Goal: Task Accomplishment & Management: Use online tool/utility

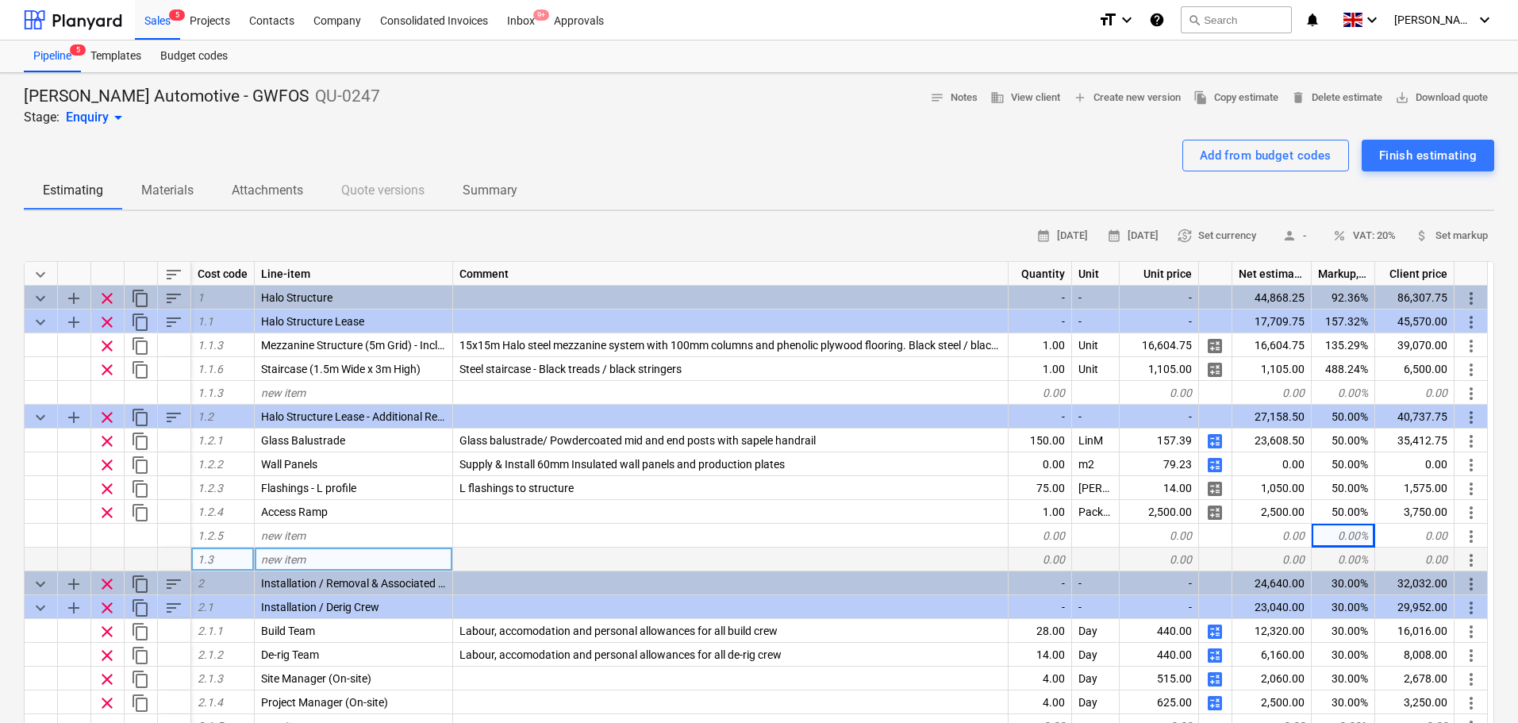
scroll to position [79, 0]
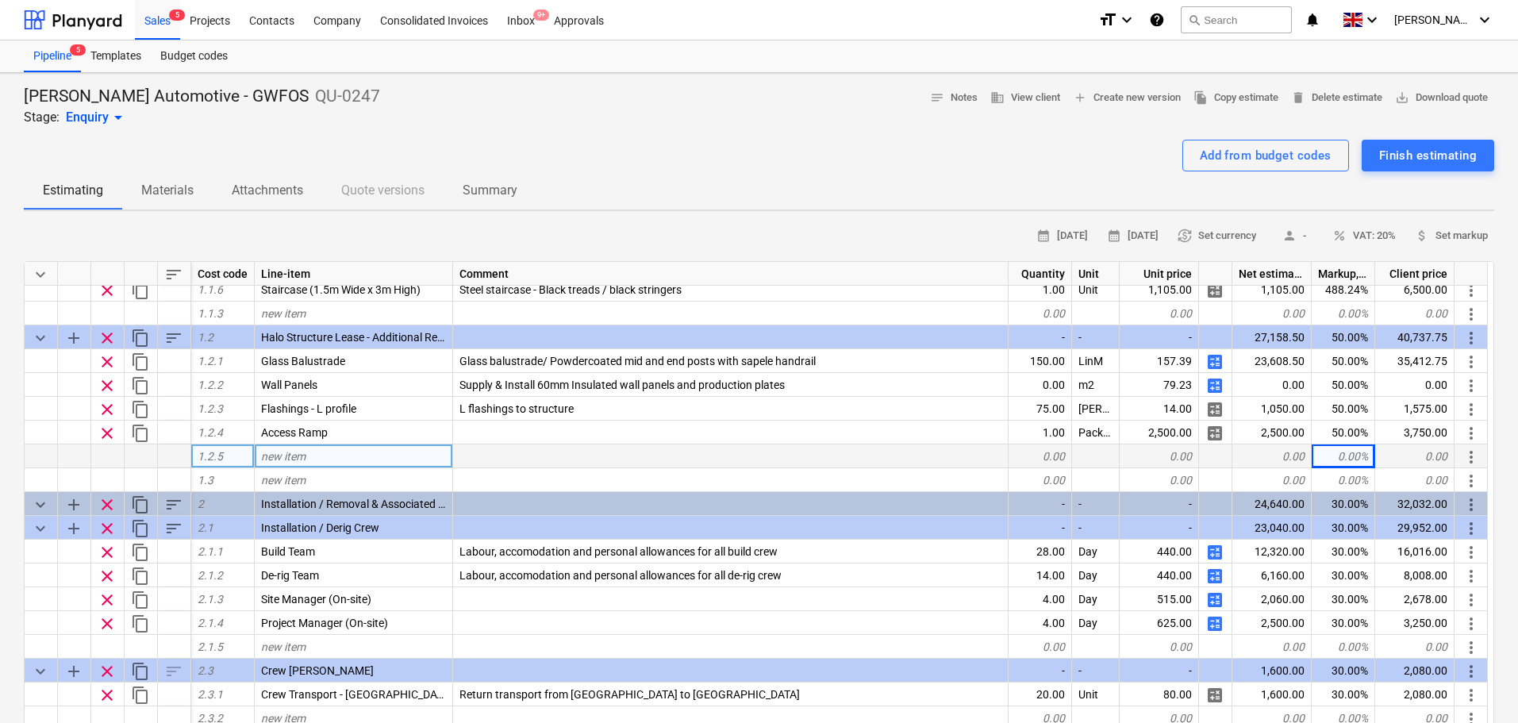
click at [329, 464] on div "new item" at bounding box center [354, 456] width 198 height 24
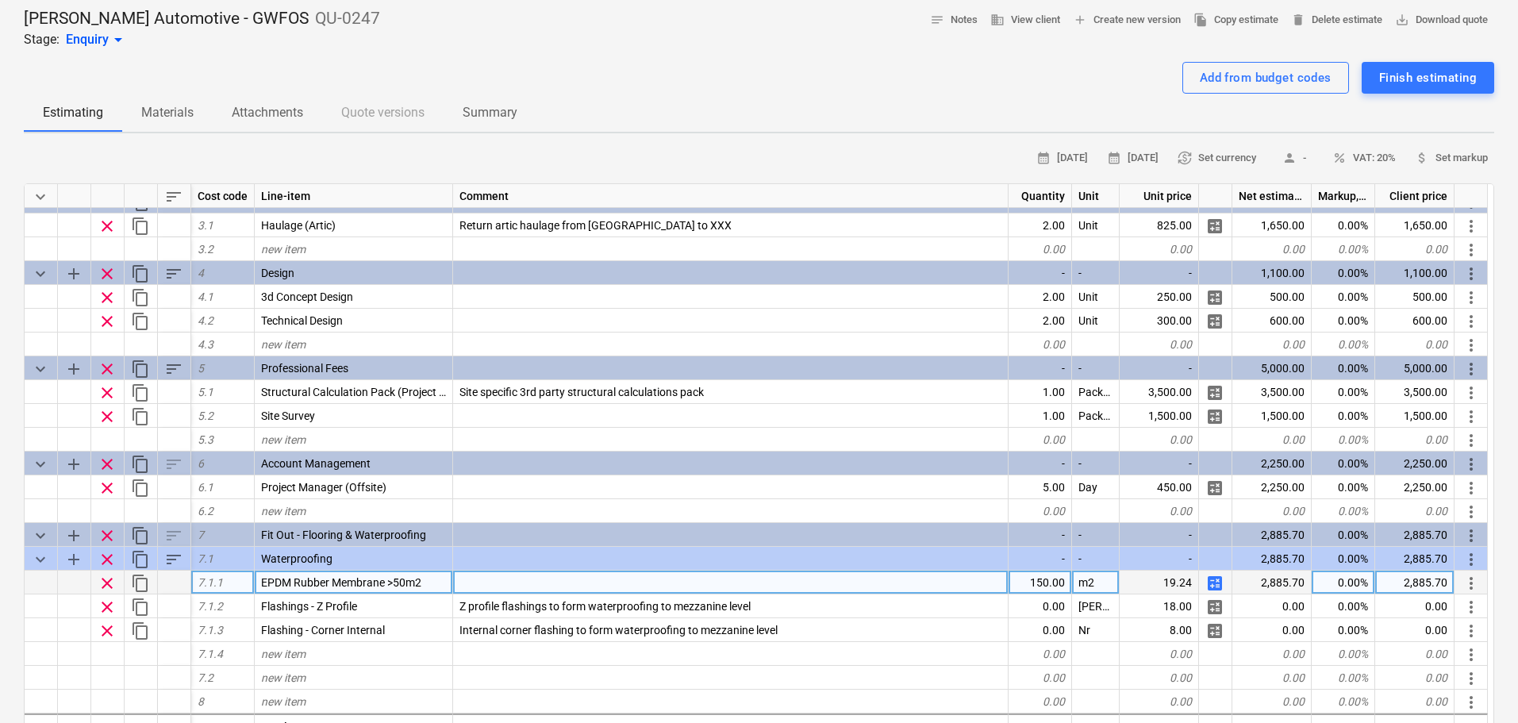
scroll to position [159, 0]
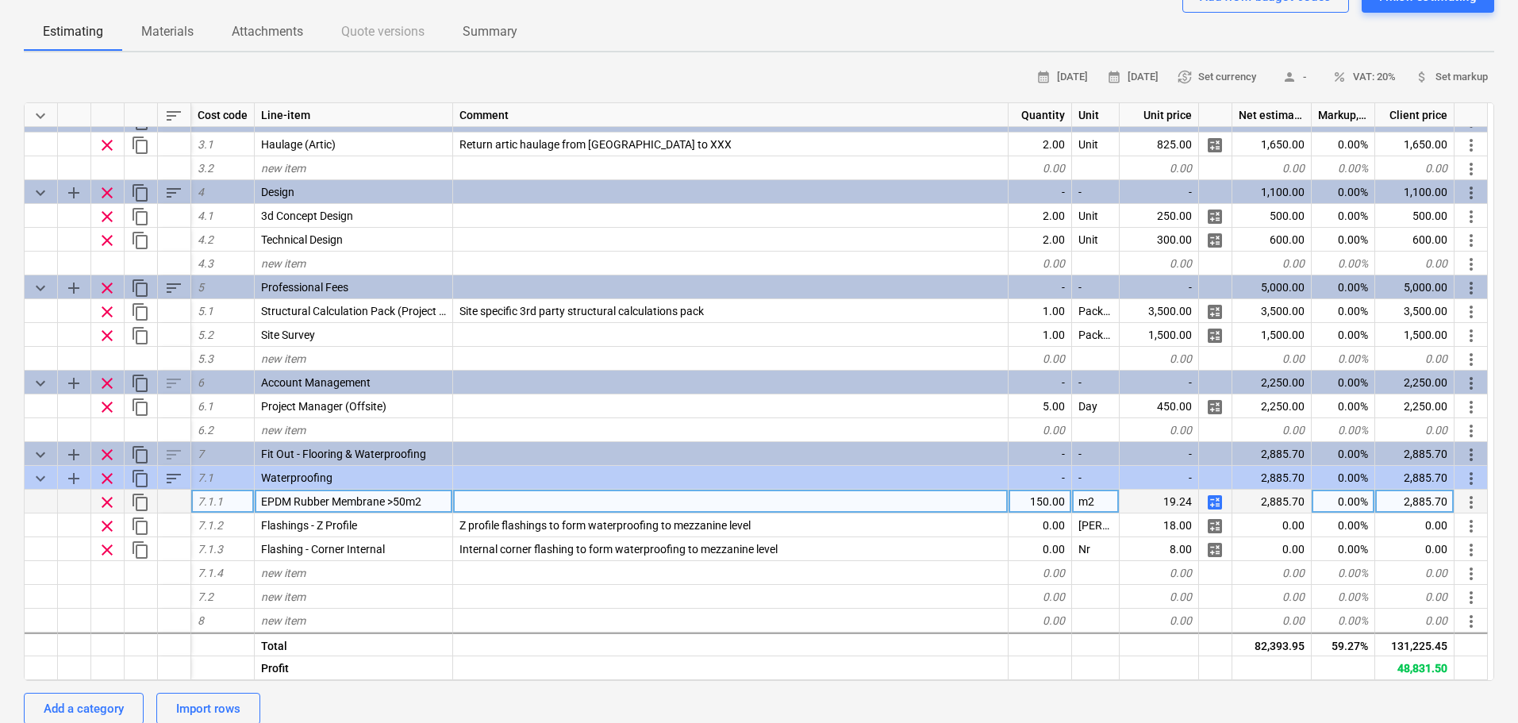
click at [1044, 505] on div "150.00" at bounding box center [1040, 502] width 63 height 24
type input "300"
type textarea "x"
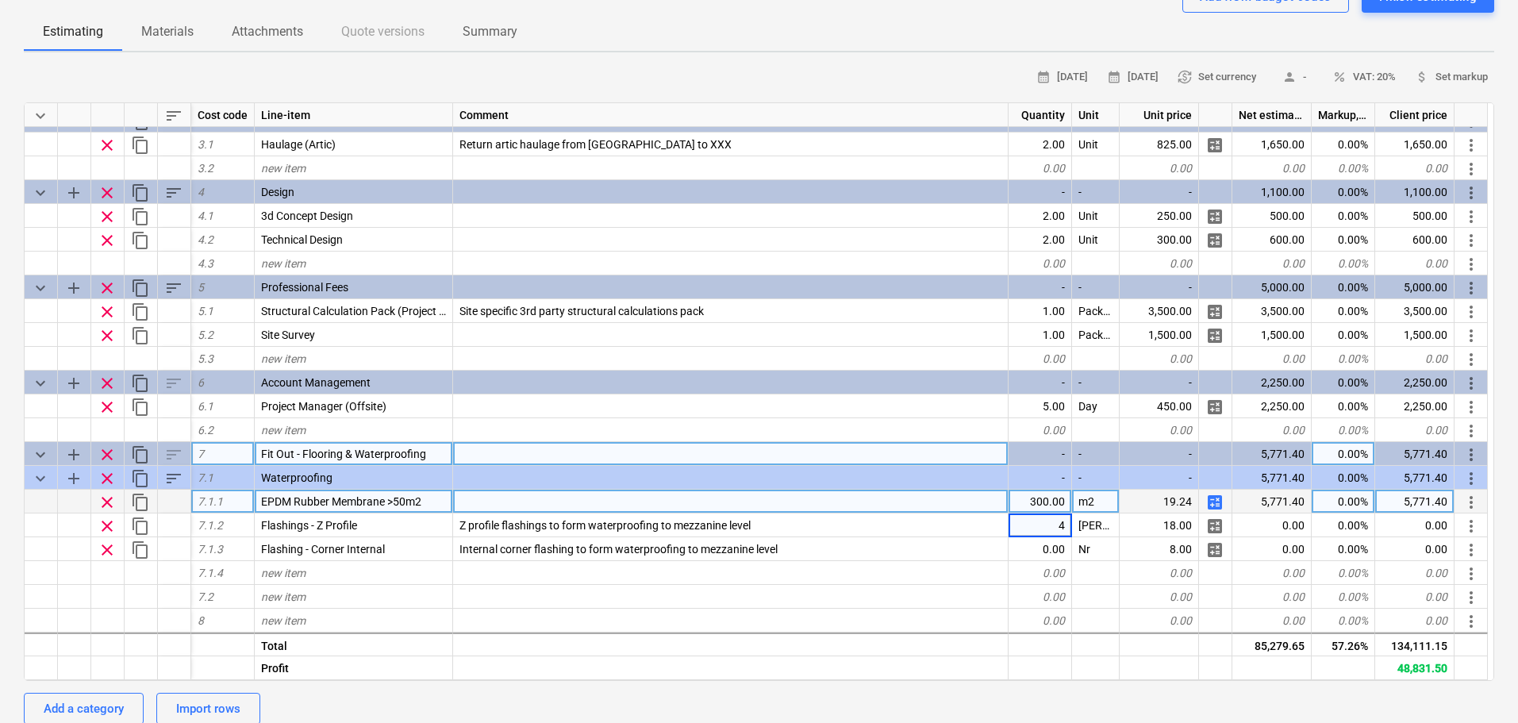
type input "45"
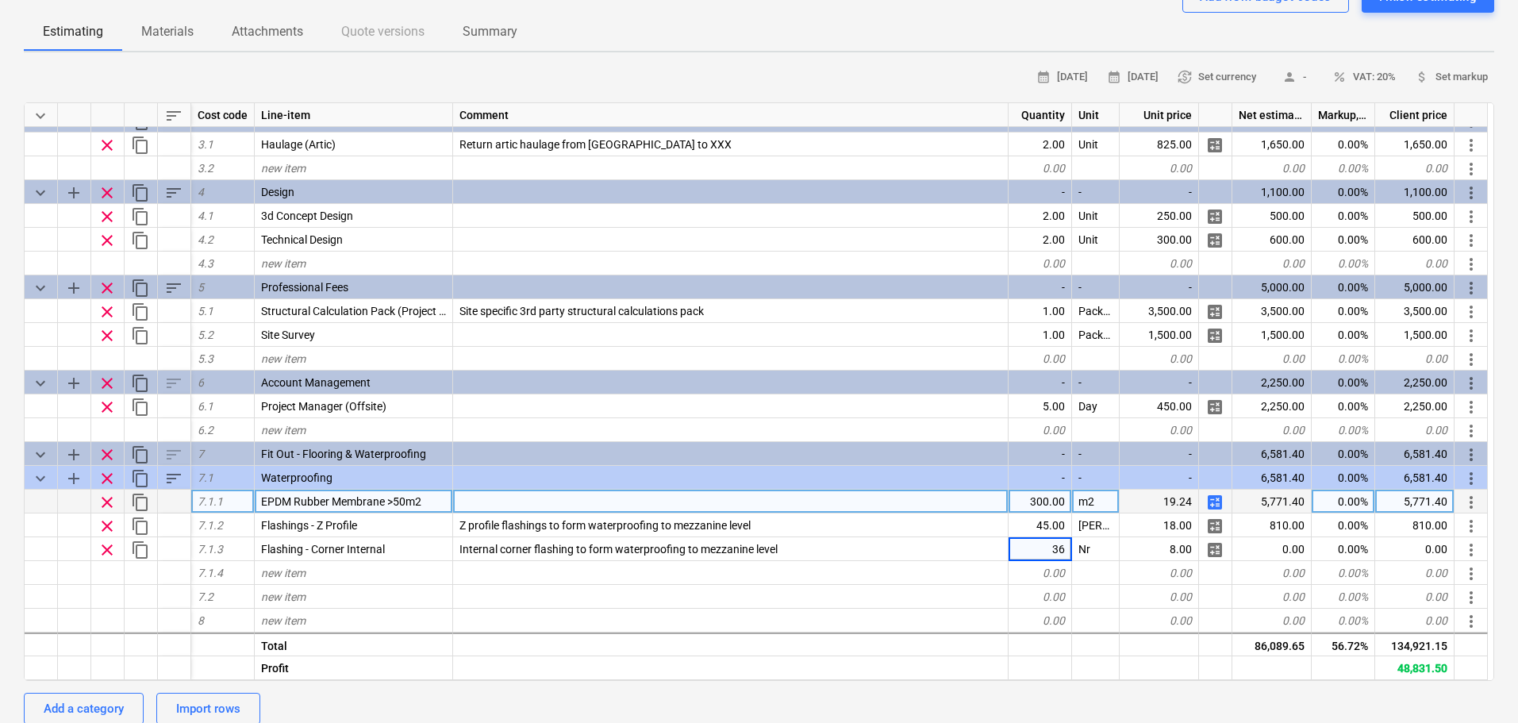
type textarea "x"
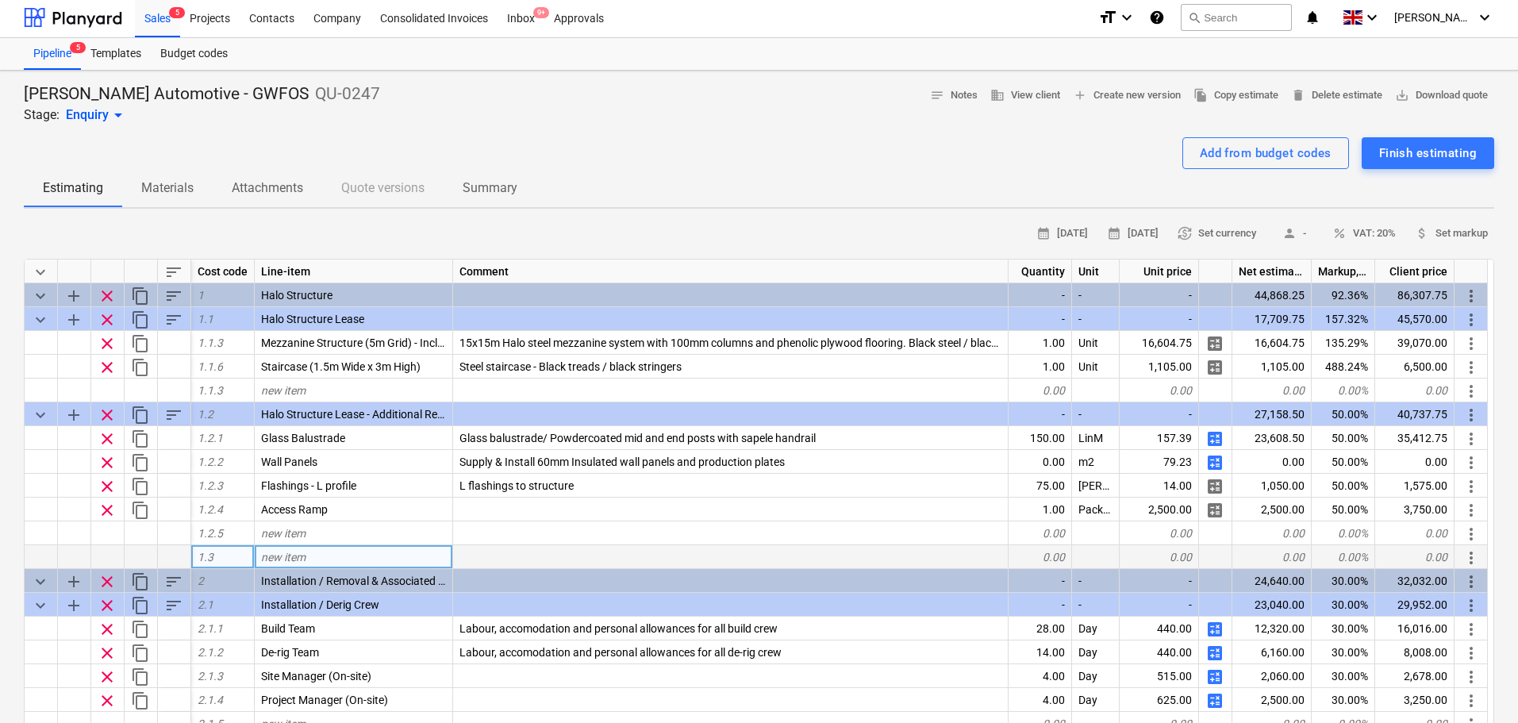
scroll to position [0, 0]
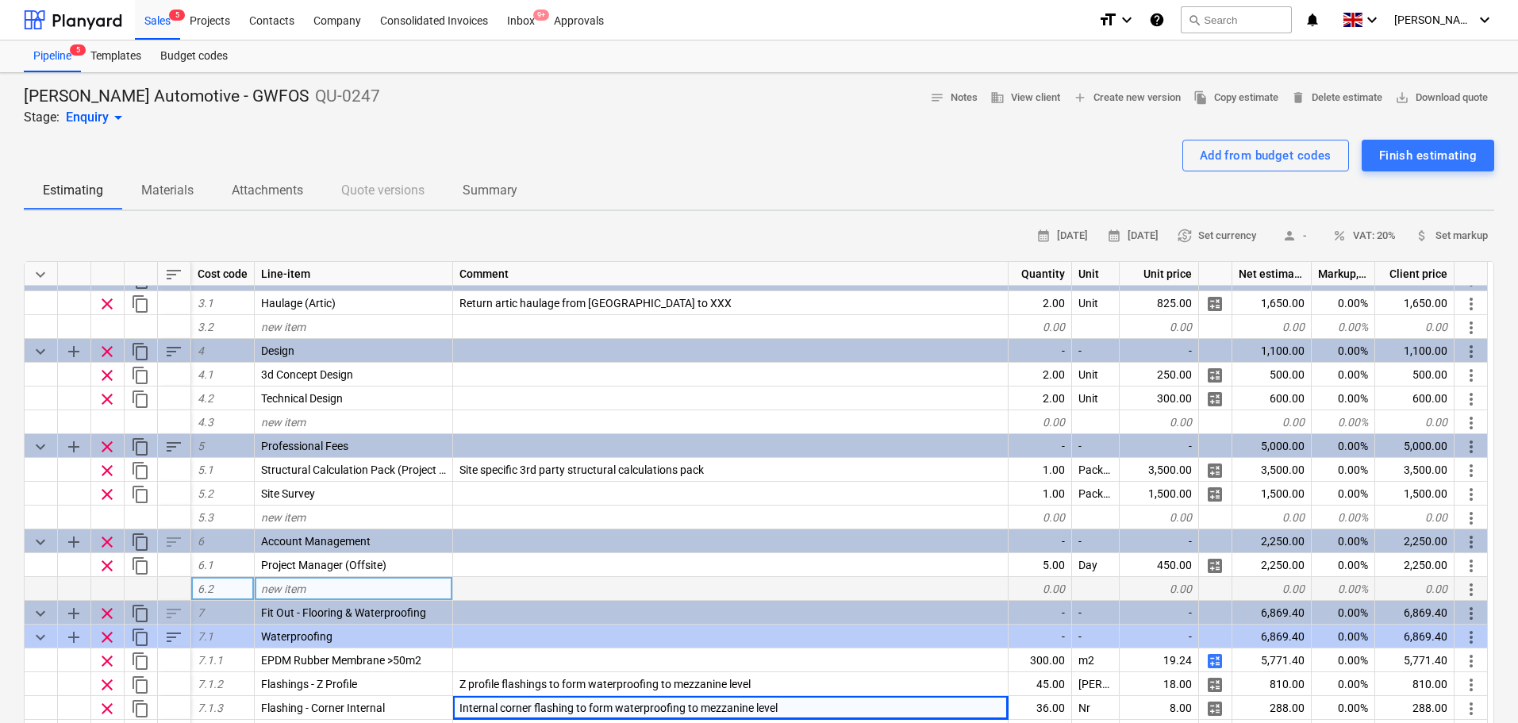
scroll to position [159, 0]
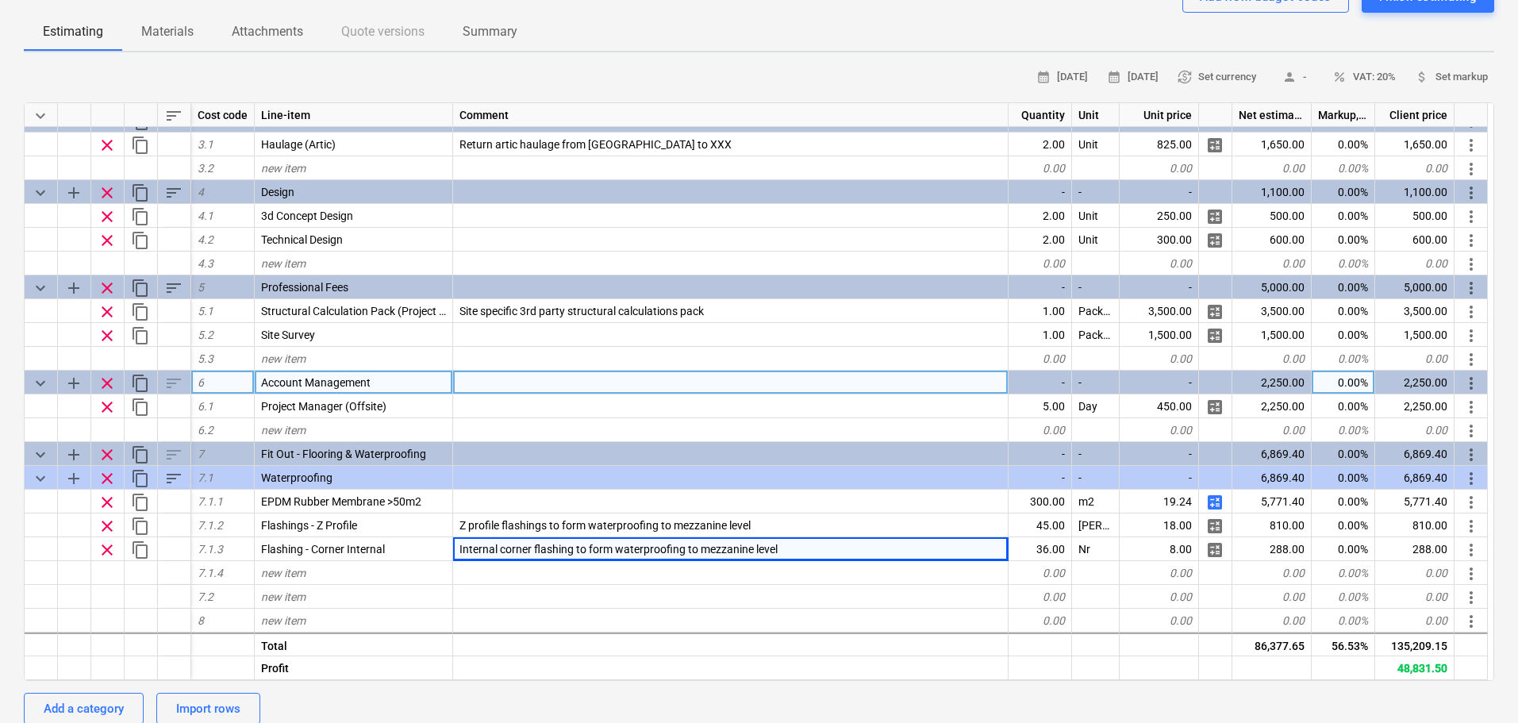
click at [1354, 391] on div "0.00%" at bounding box center [1343, 383] width 63 height 24
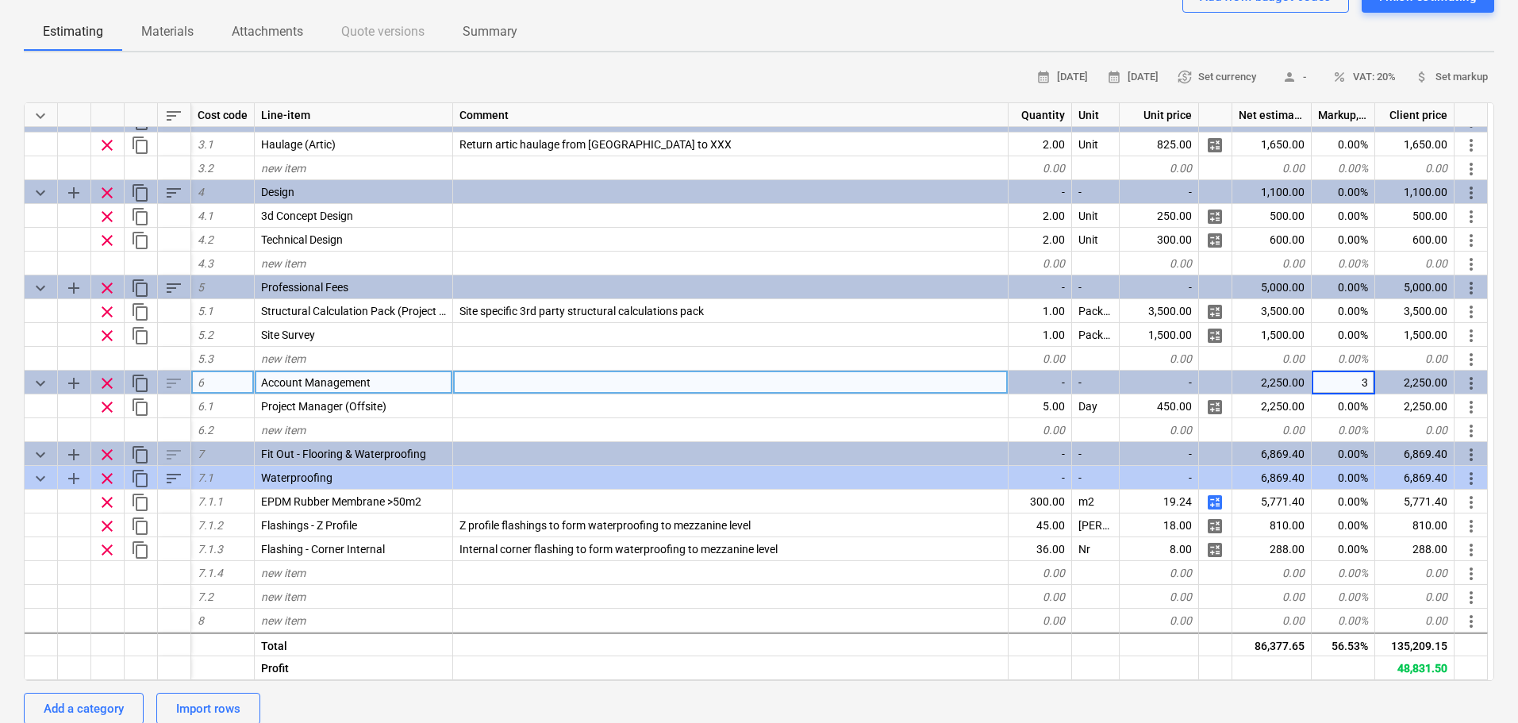
type input "30"
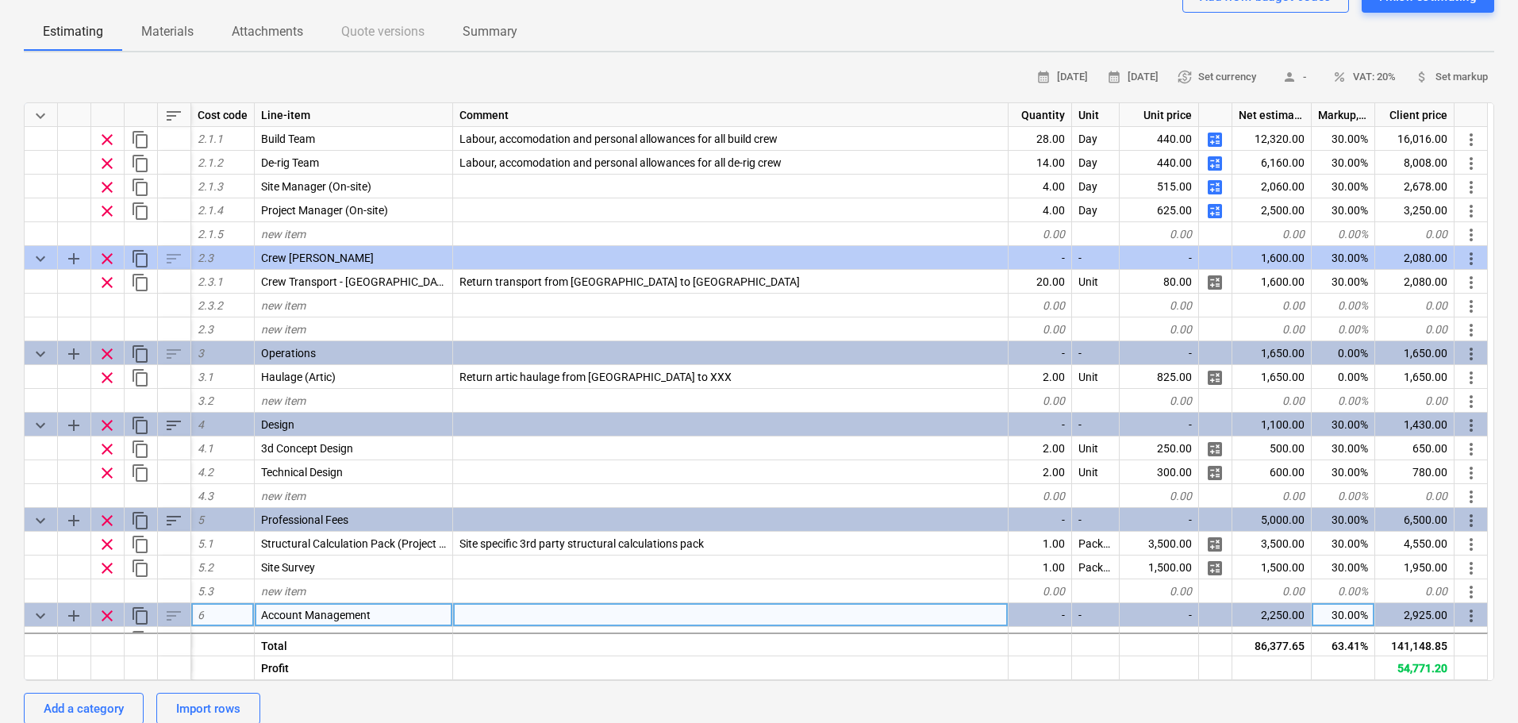
scroll to position [309, 0]
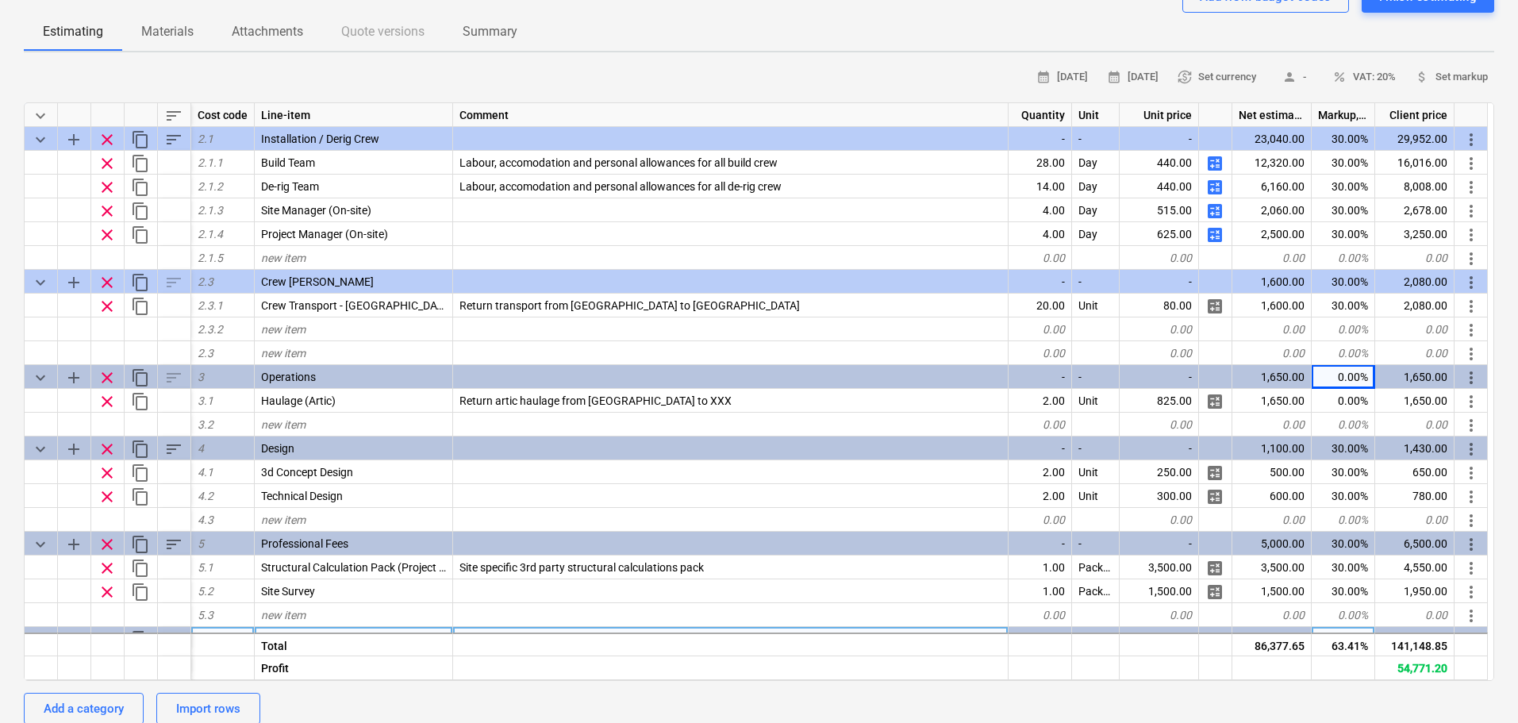
type textarea "x"
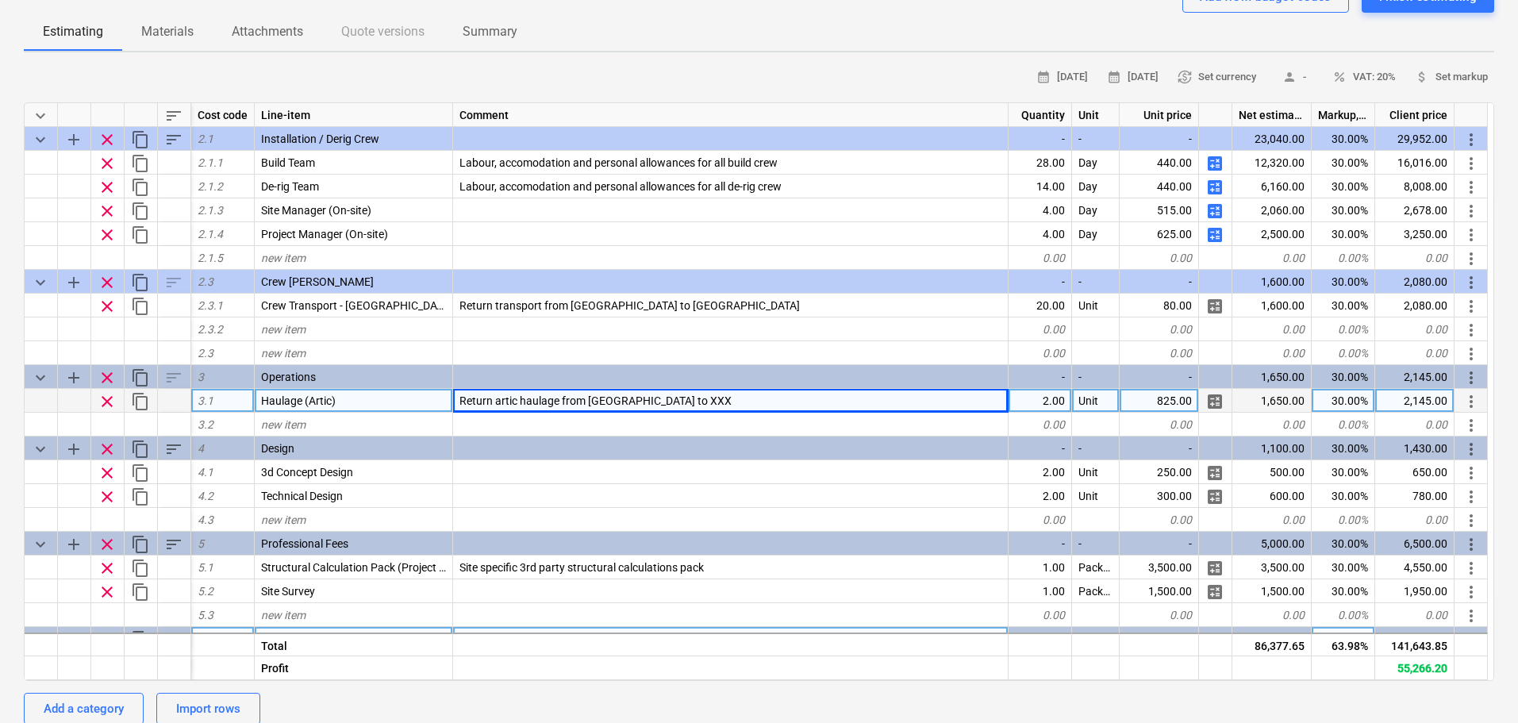
click at [756, 402] on div "Return artic haulage from Shrewsbury to XXX" at bounding box center [730, 401] width 555 height 24
click at [734, 407] on input "Return artic haulage from Shrewsbury to XXX" at bounding box center [730, 400] width 555 height 23
type input "Return artic haulage from Shrewsbury to Goodwood"
type textarea "x"
click at [734, 399] on div "Return artic haulage from Shrewsbury to Goodwood" at bounding box center [730, 401] width 555 height 24
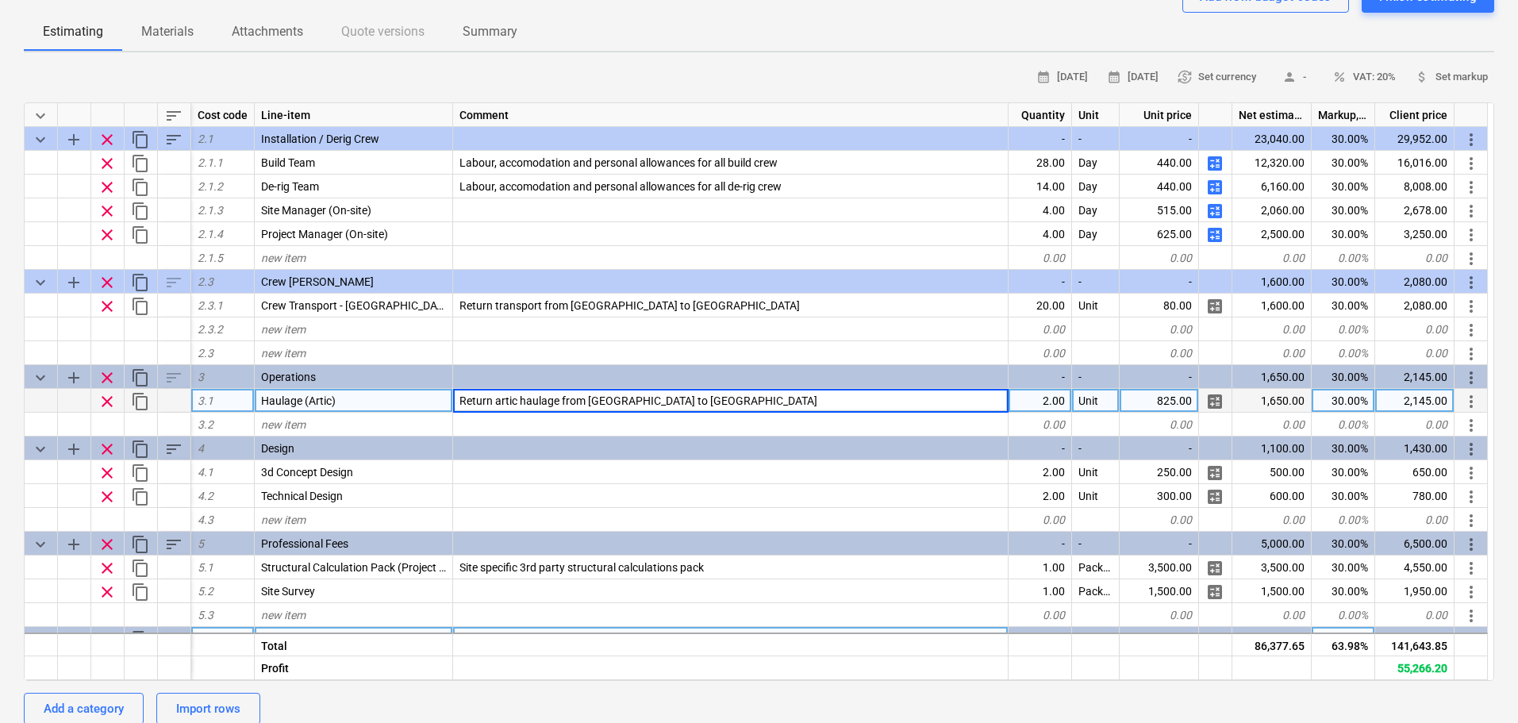
click at [733, 399] on input "Return artic haulage from Shrewsbury to Goodwood" at bounding box center [730, 400] width 555 height 23
click at [738, 406] on input "Return artic haulage from Shrewsbury to Goodwood" at bounding box center [730, 400] width 555 height 23
type input "Return artic haulage from Shrewsbury to Goodwood Motorcircut"
type textarea "x"
click at [744, 402] on span "Return artic haulage from Shrewsbury to Goodwood Motorcircut" at bounding box center [668, 400] width 418 height 13
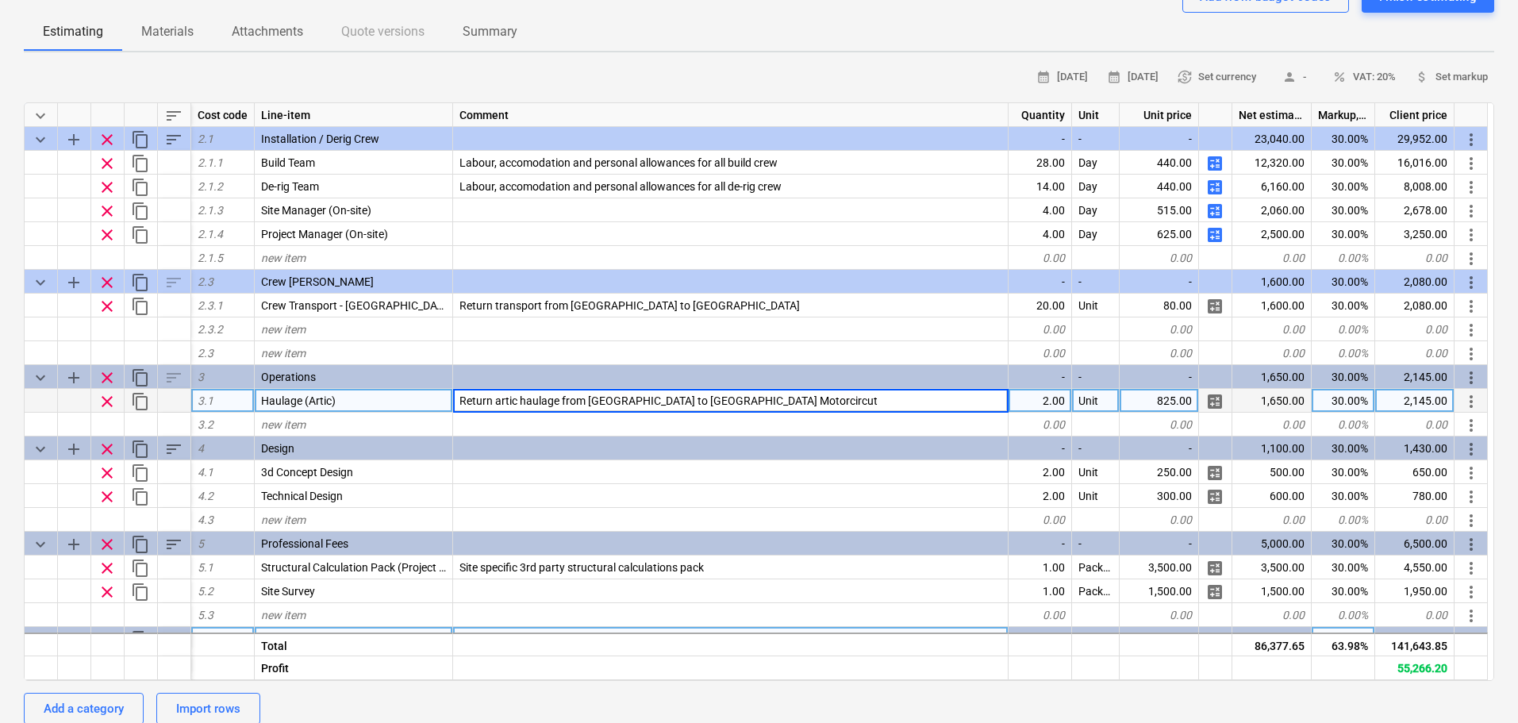
click at [748, 402] on input "Return artic haulage from Shrewsbury to Goodwood Motorcircut" at bounding box center [730, 400] width 555 height 23
click at [756, 403] on input "Return artic haulage from Shrewsbury to Goodwood Motor circut" at bounding box center [730, 400] width 555 height 23
type input "Return artic haulage from Shrewsbury to Goodwood Motor Circut"
type textarea "x"
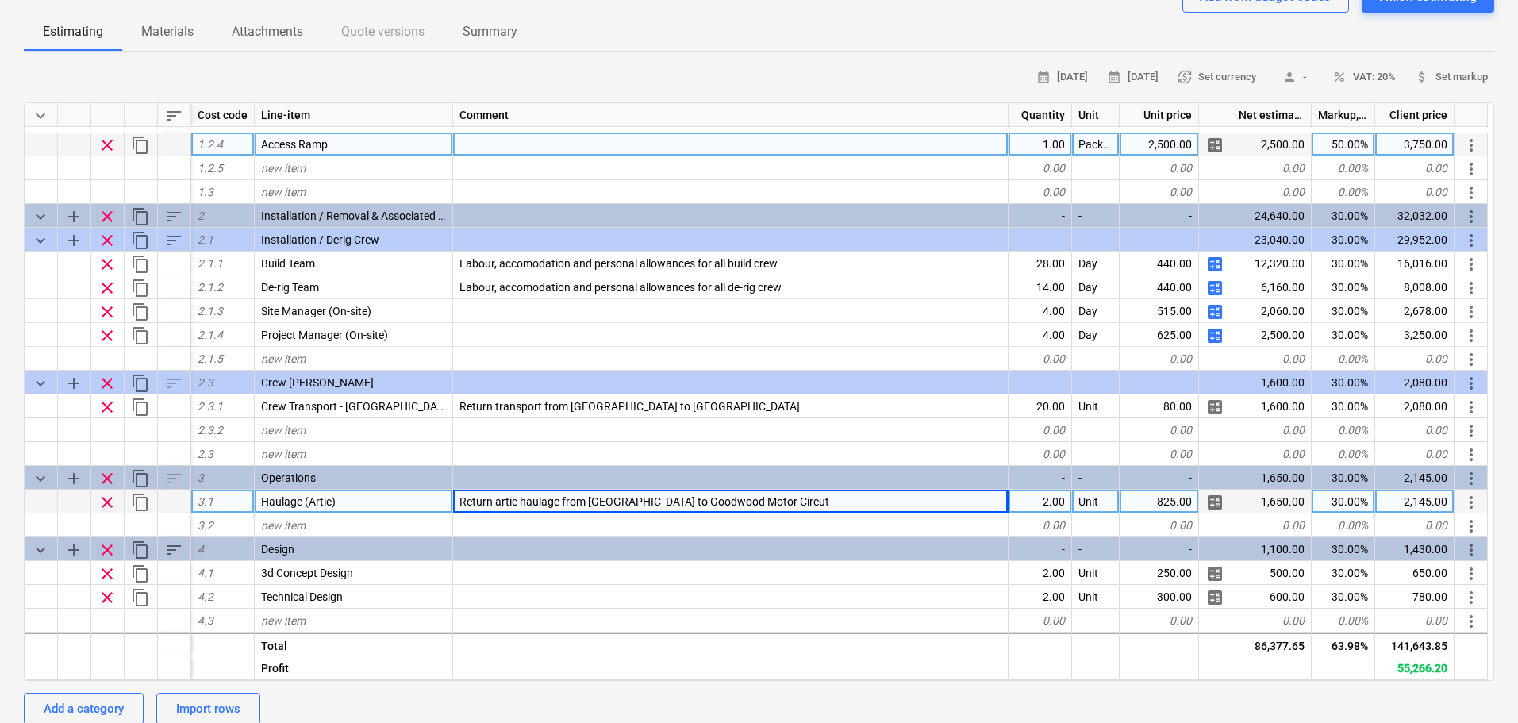
scroll to position [0, 0]
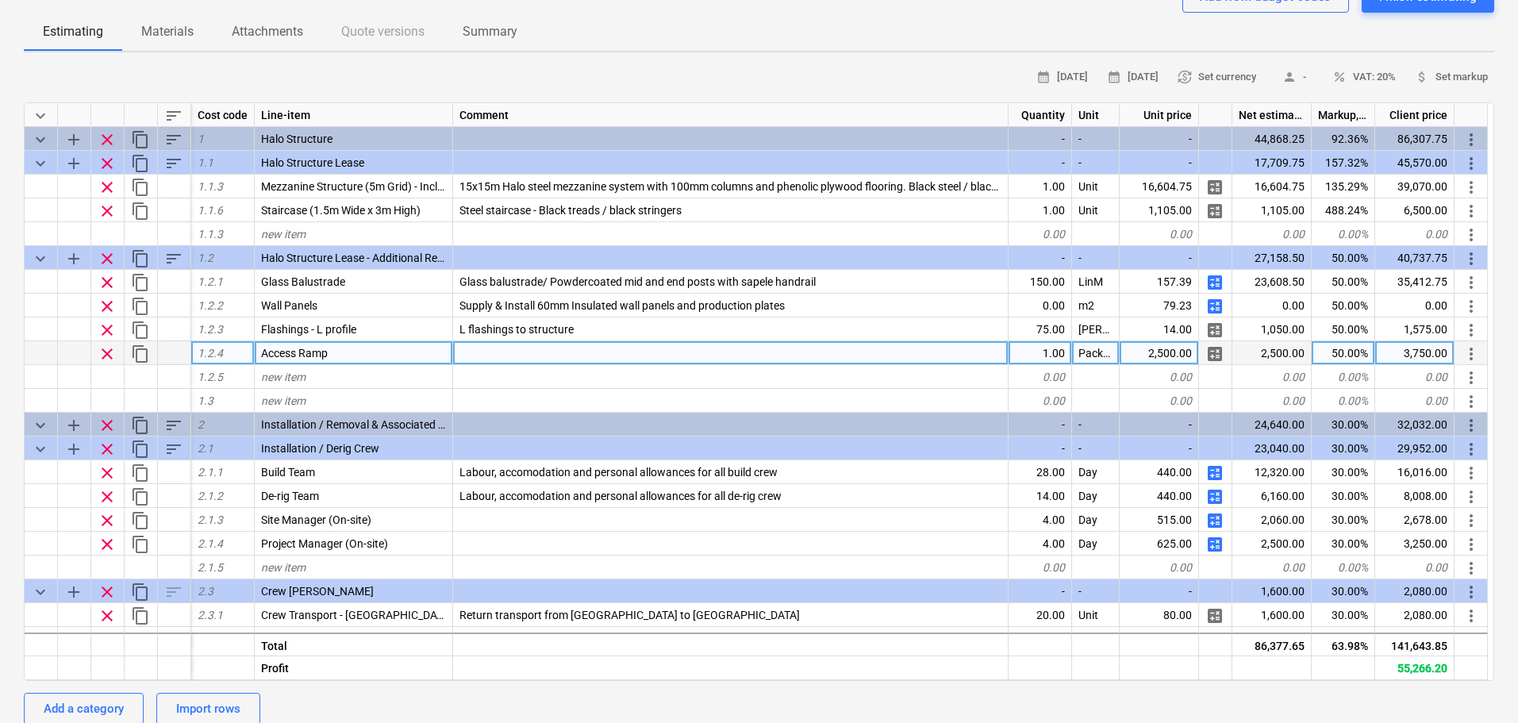
click at [508, 361] on div at bounding box center [730, 353] width 555 height 24
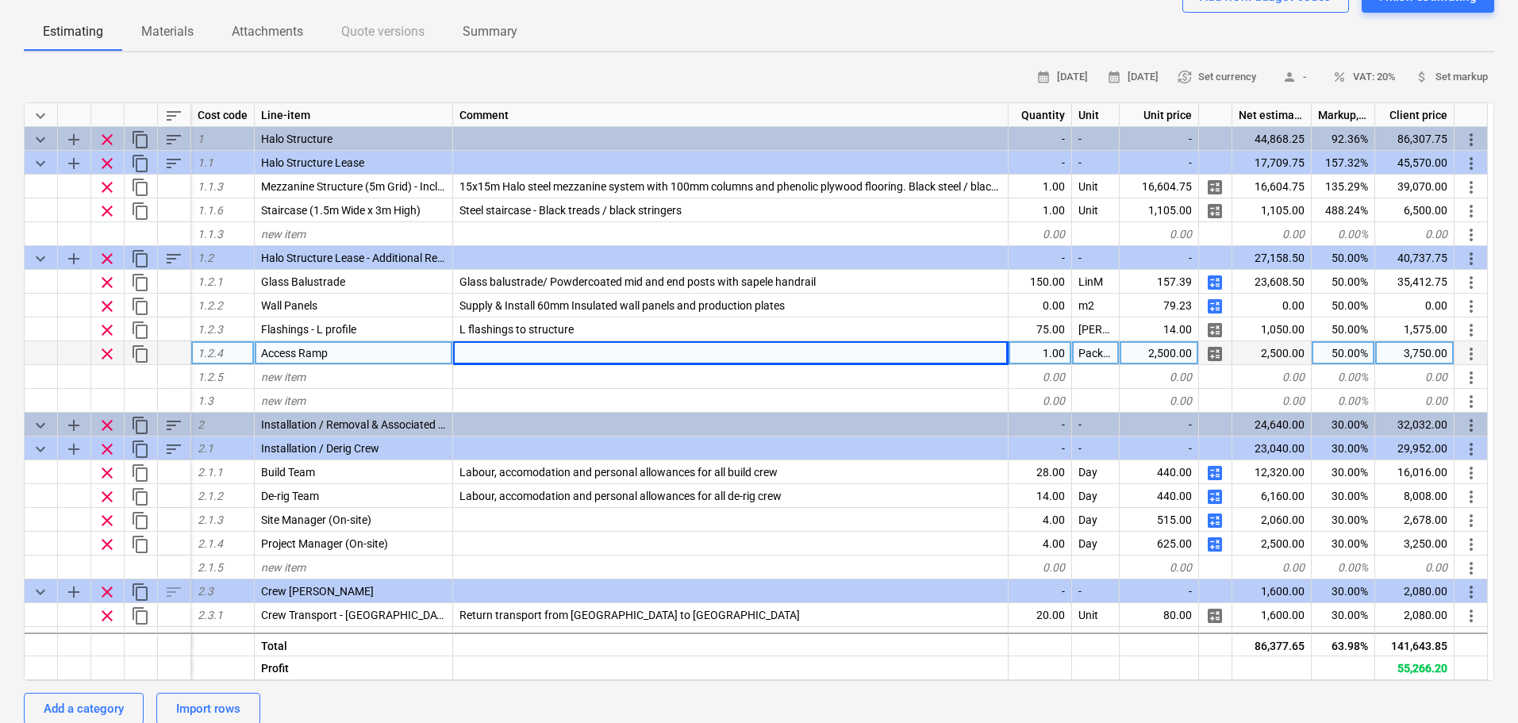
click at [410, 364] on div "Access Ramp" at bounding box center [354, 353] width 198 height 24
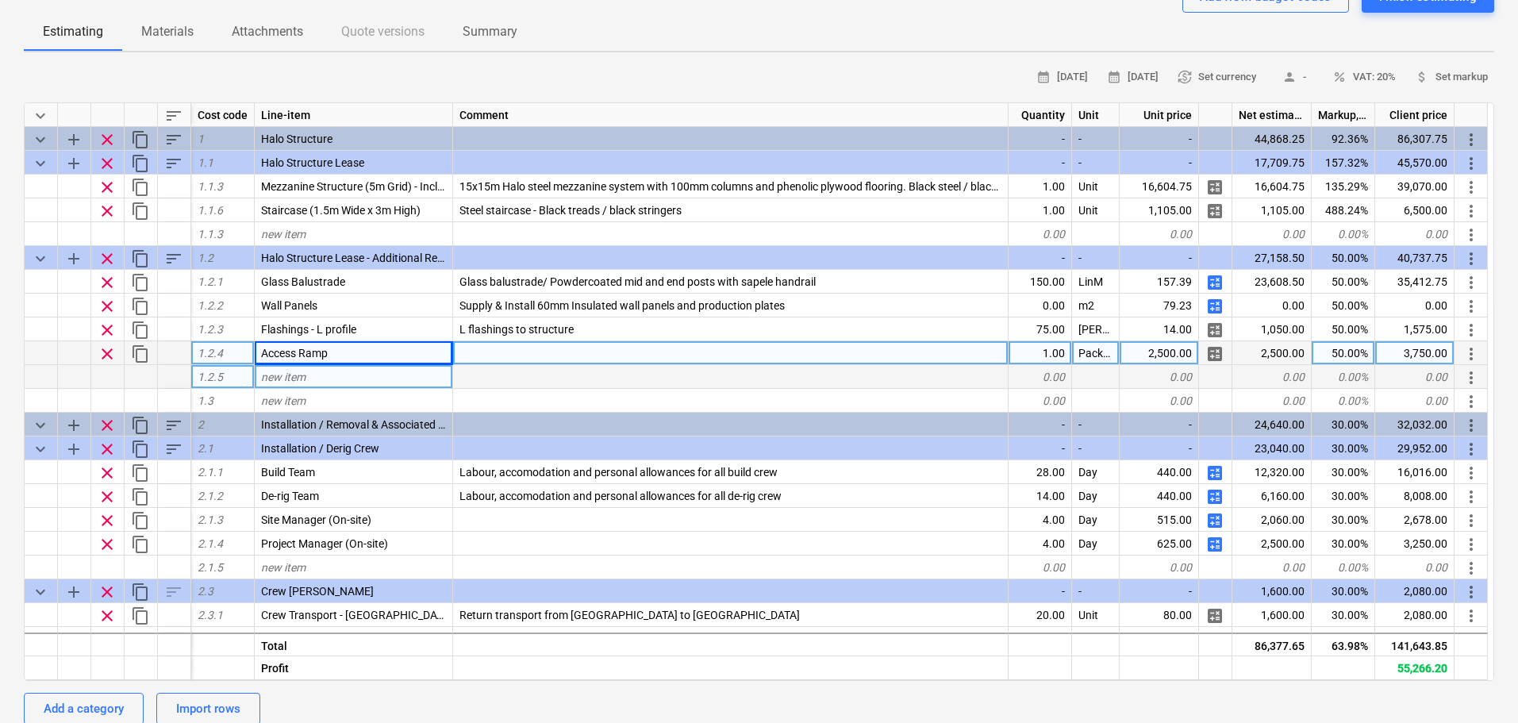
click at [404, 378] on div "new item" at bounding box center [354, 377] width 198 height 24
type input "Steps to Structure"
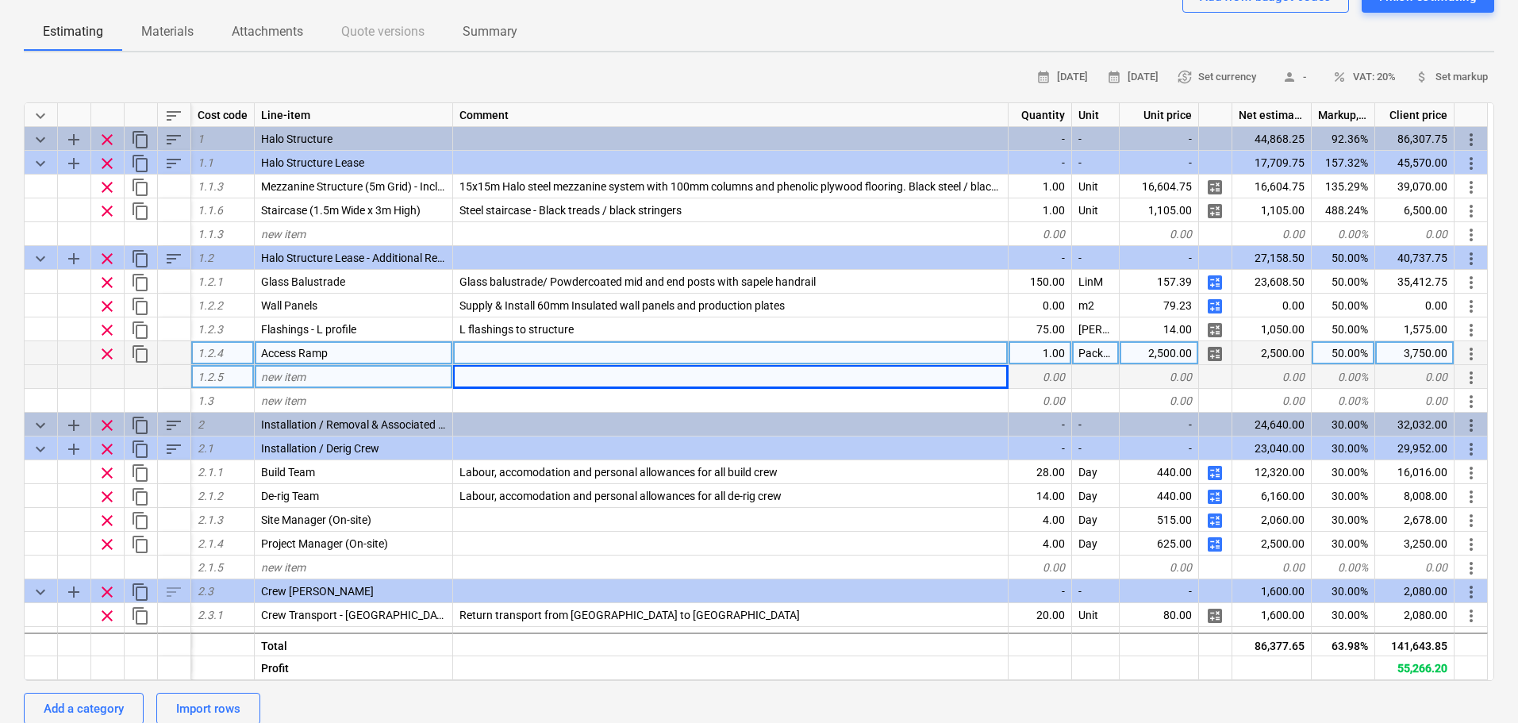
type textarea "x"
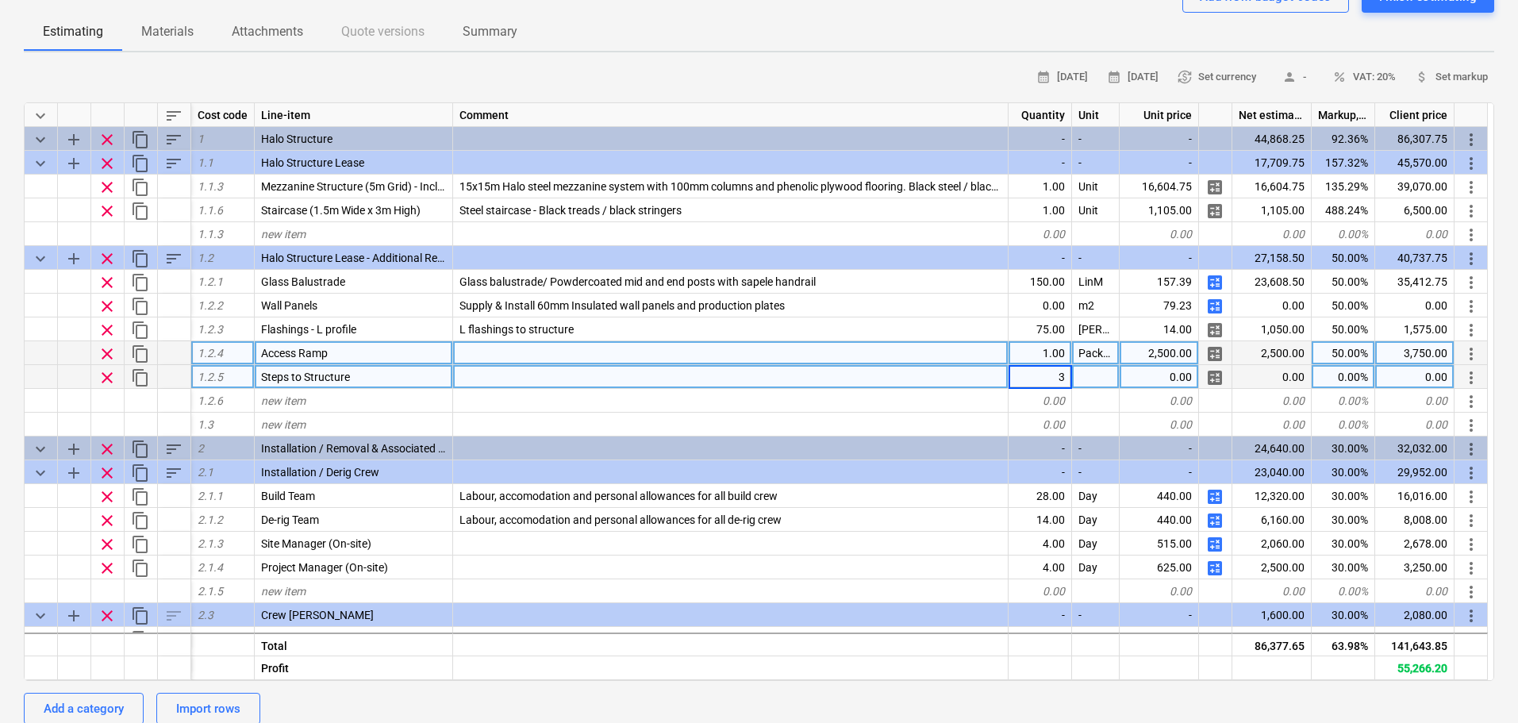
type input "35"
type textarea "x"
type input "LinM"
type textarea "x"
type input "20"
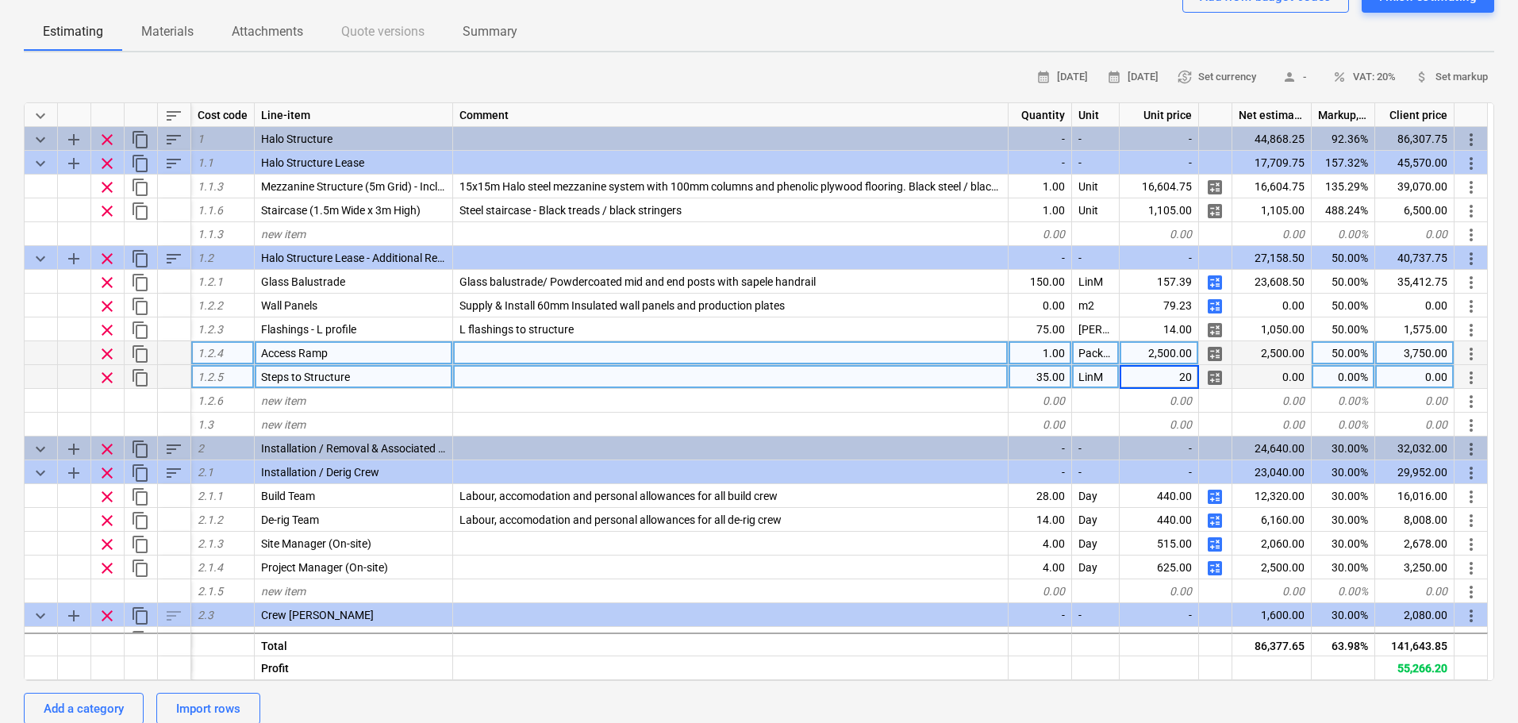
type textarea "x"
type input "7"
type input "50"
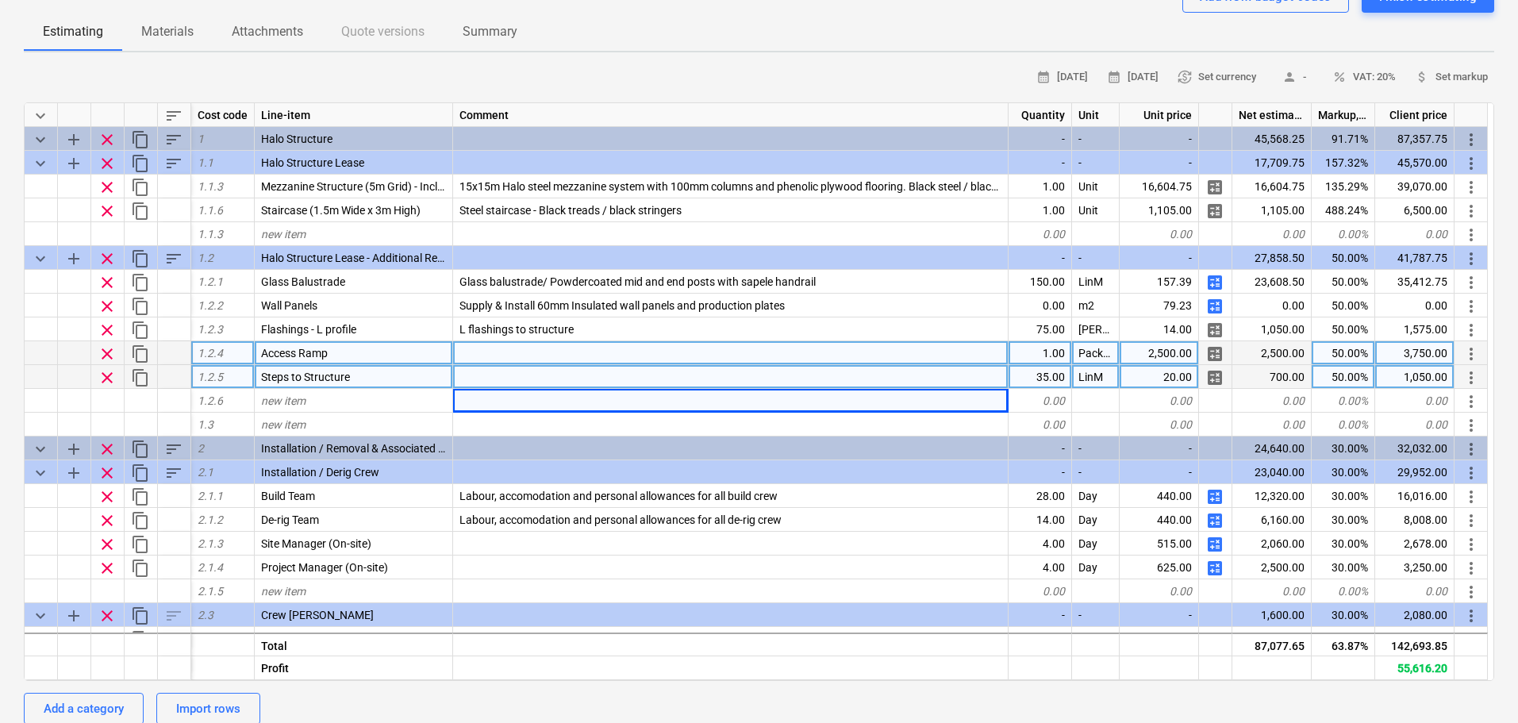
click at [1209, 374] on span "calculate" at bounding box center [1214, 377] width 19 height 19
type textarea "x"
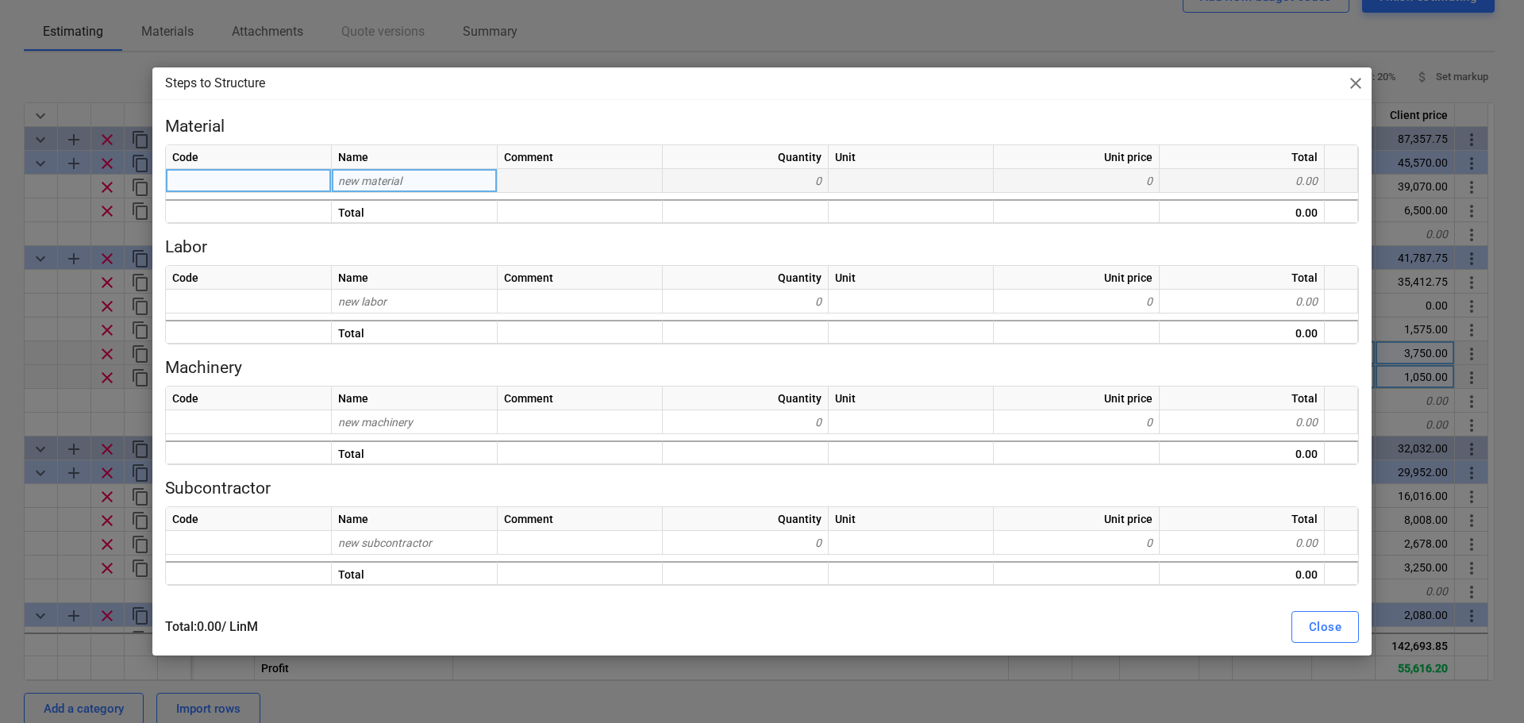
click at [348, 183] on span "new material" at bounding box center [369, 181] width 63 height 13
type input "Material Bud"
type input "g"
type input "Material Budget"
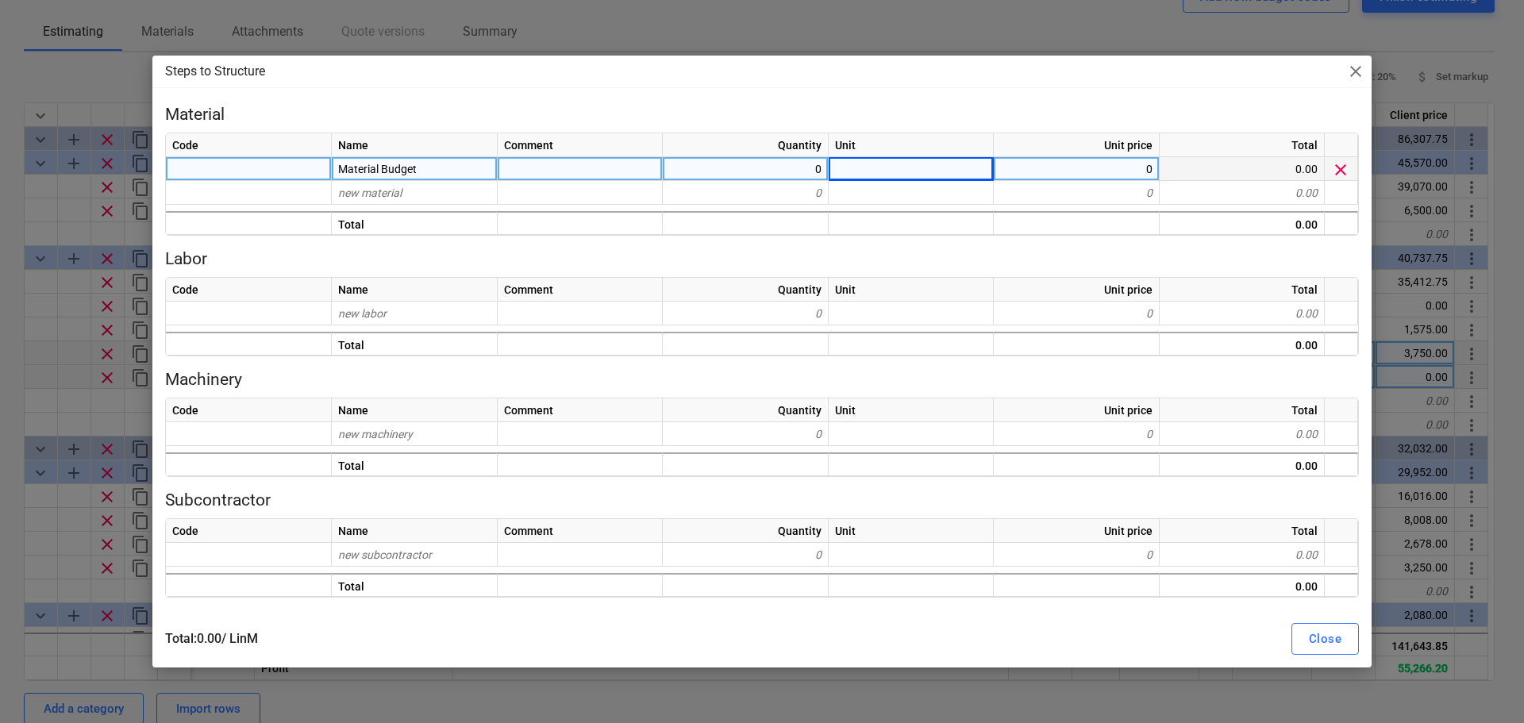
type textarea "x"
type input "Lin"
type textarea "x"
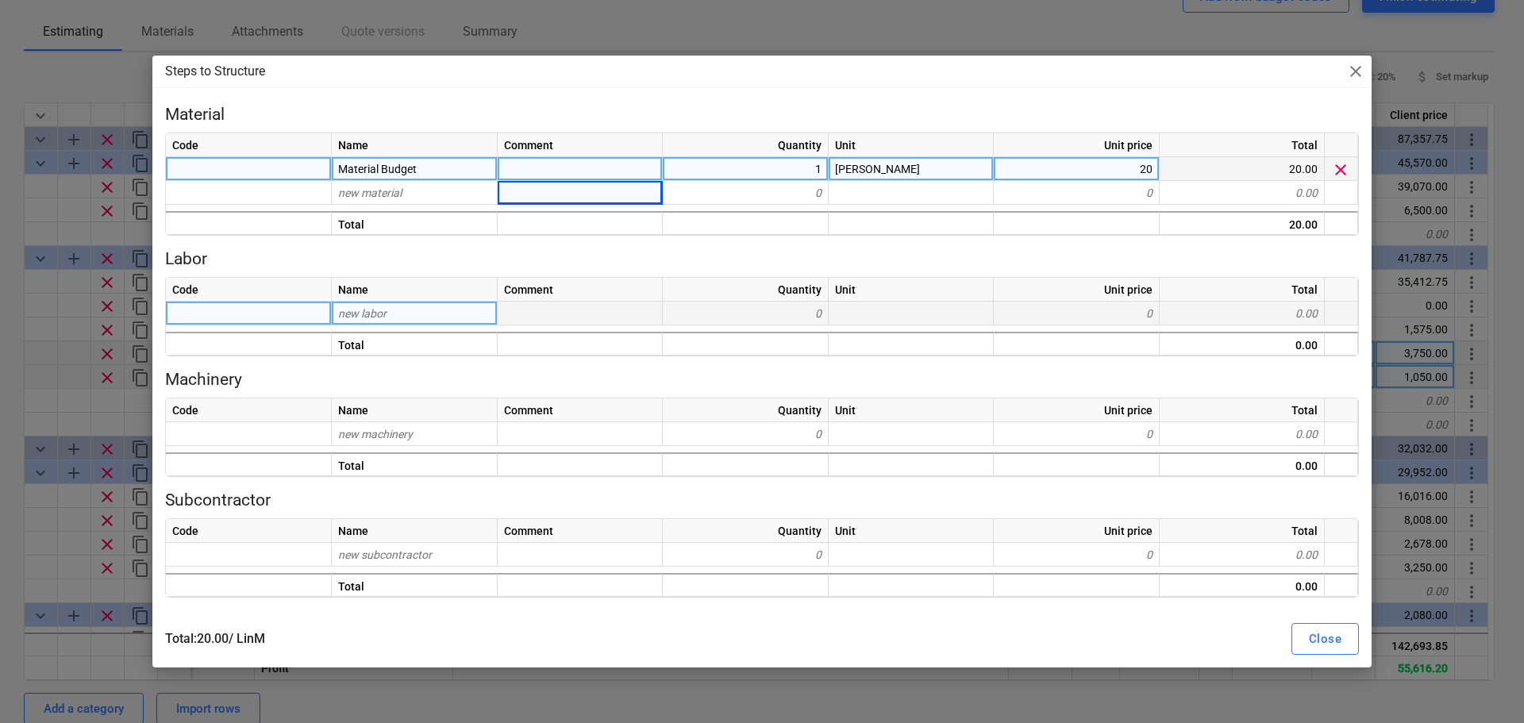
click at [377, 317] on span "new labor" at bounding box center [362, 313] width 48 height 13
type input "Install Allowance"
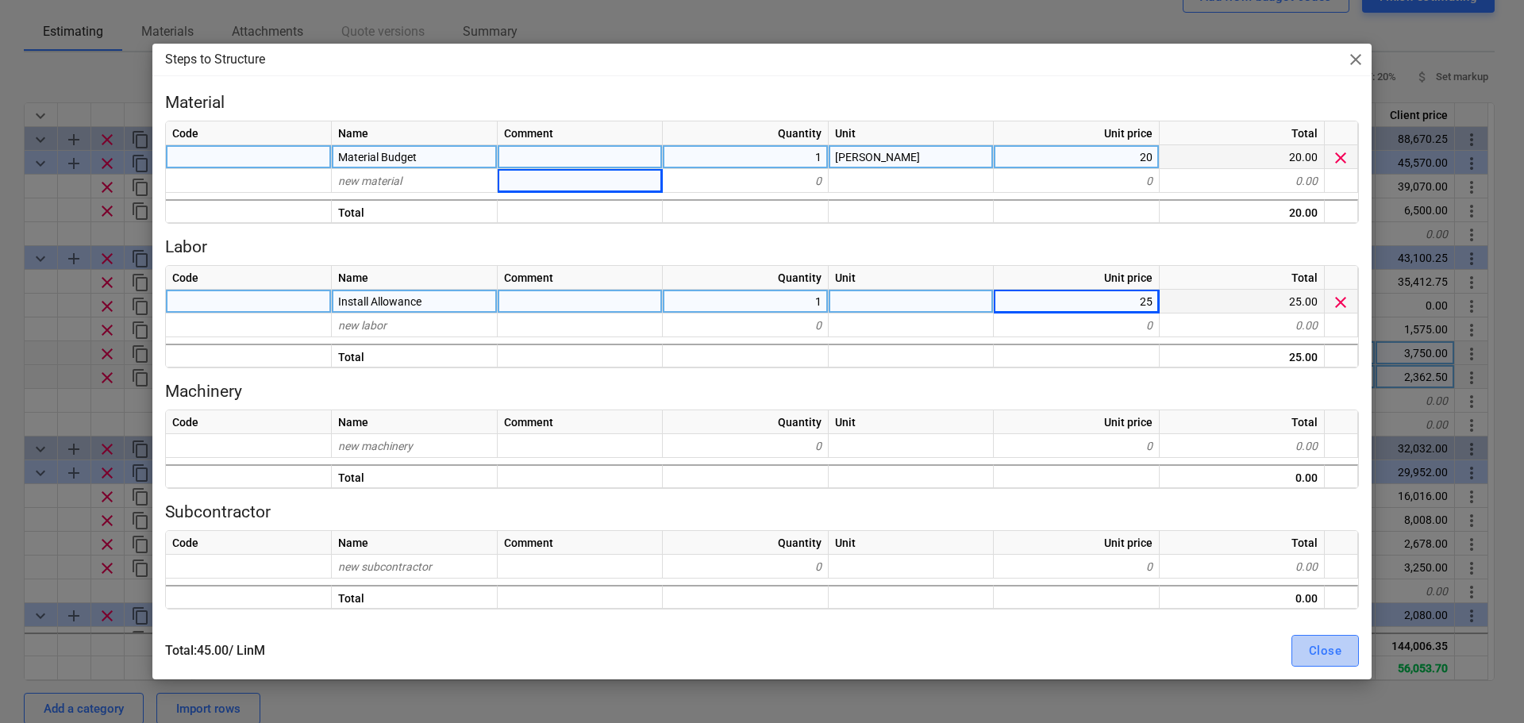
click at [1328, 658] on div "Close" at bounding box center [1325, 650] width 33 height 21
type textarea "x"
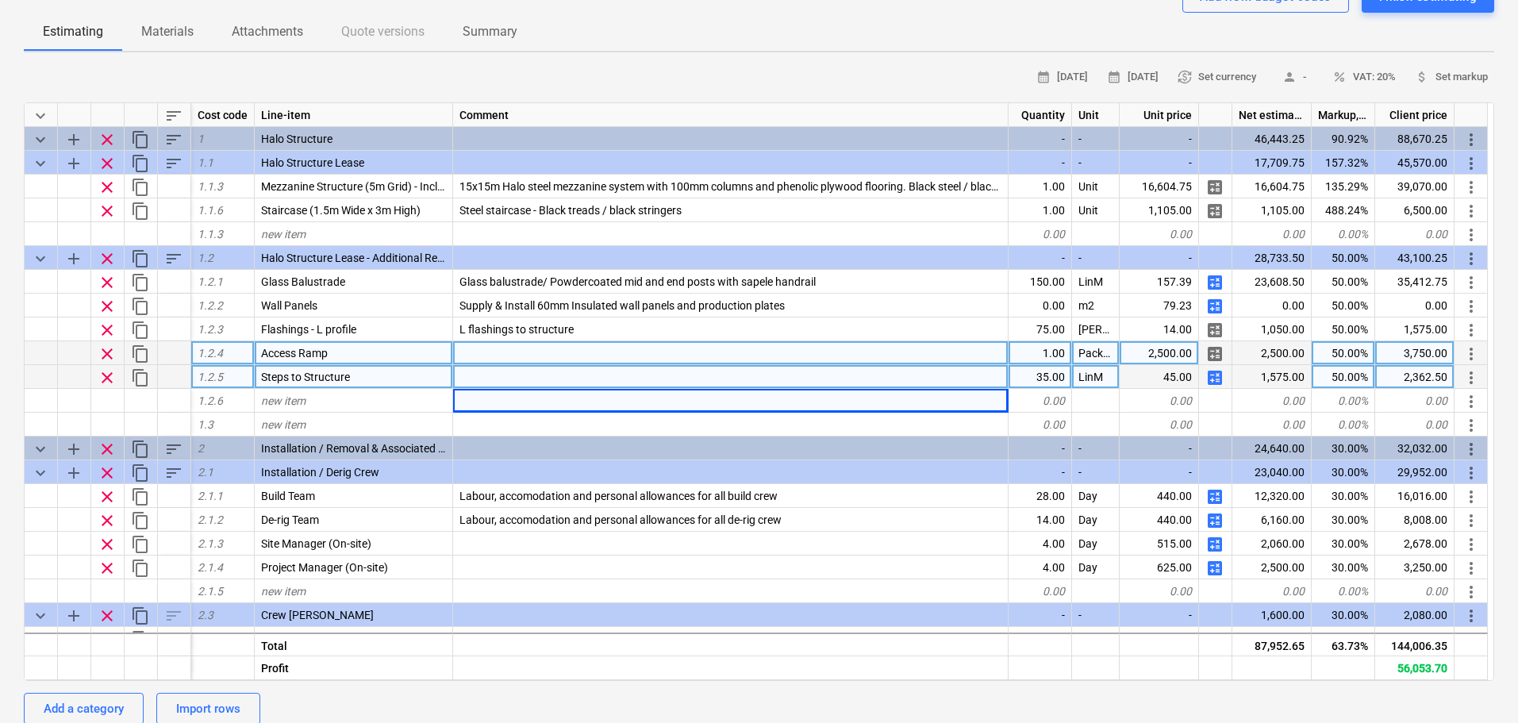
click at [509, 379] on div at bounding box center [730, 377] width 555 height 24
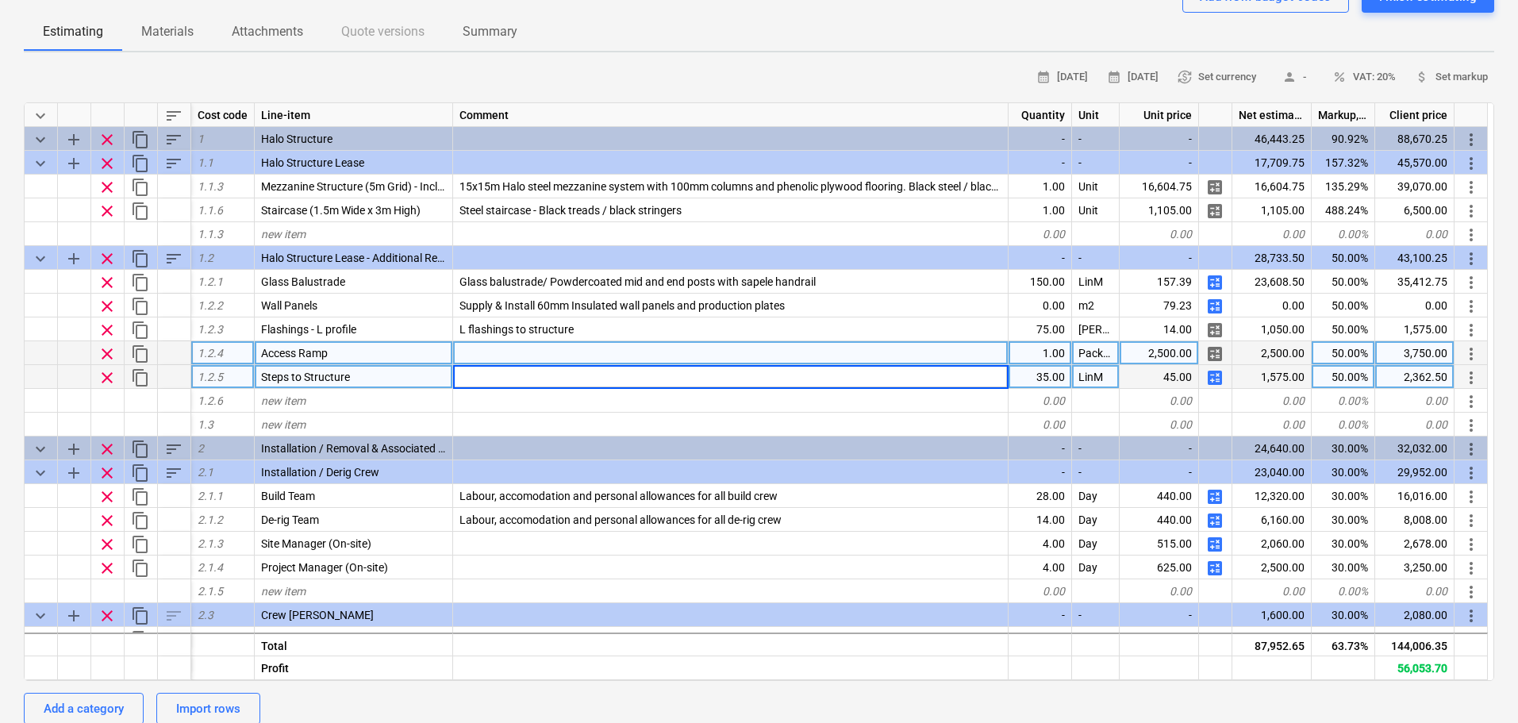
type input "4"
click at [489, 372] on div at bounding box center [730, 377] width 555 height 24
type input "Step to structure; formed on site to match site contours"
type textarea "x"
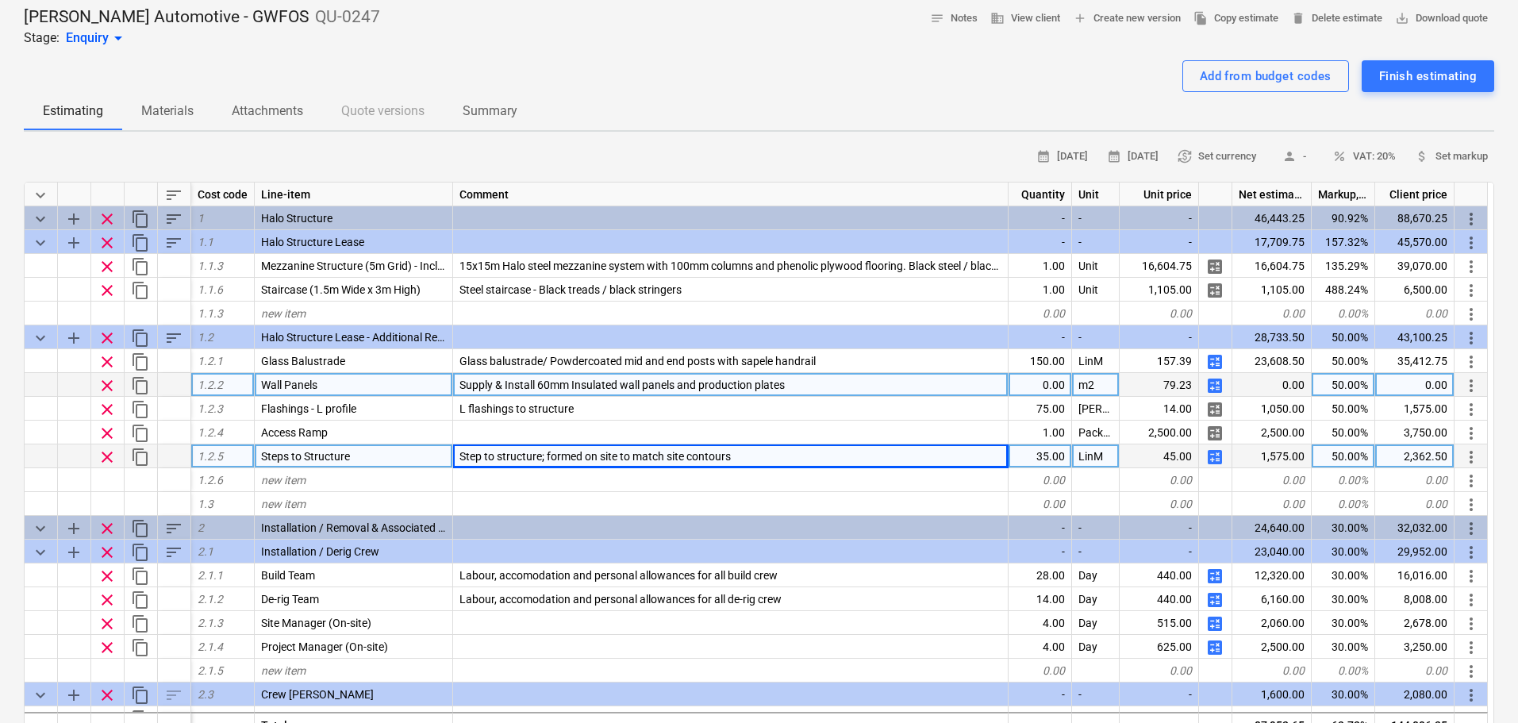
click at [1031, 385] on div "0.00" at bounding box center [1040, 385] width 63 height 24
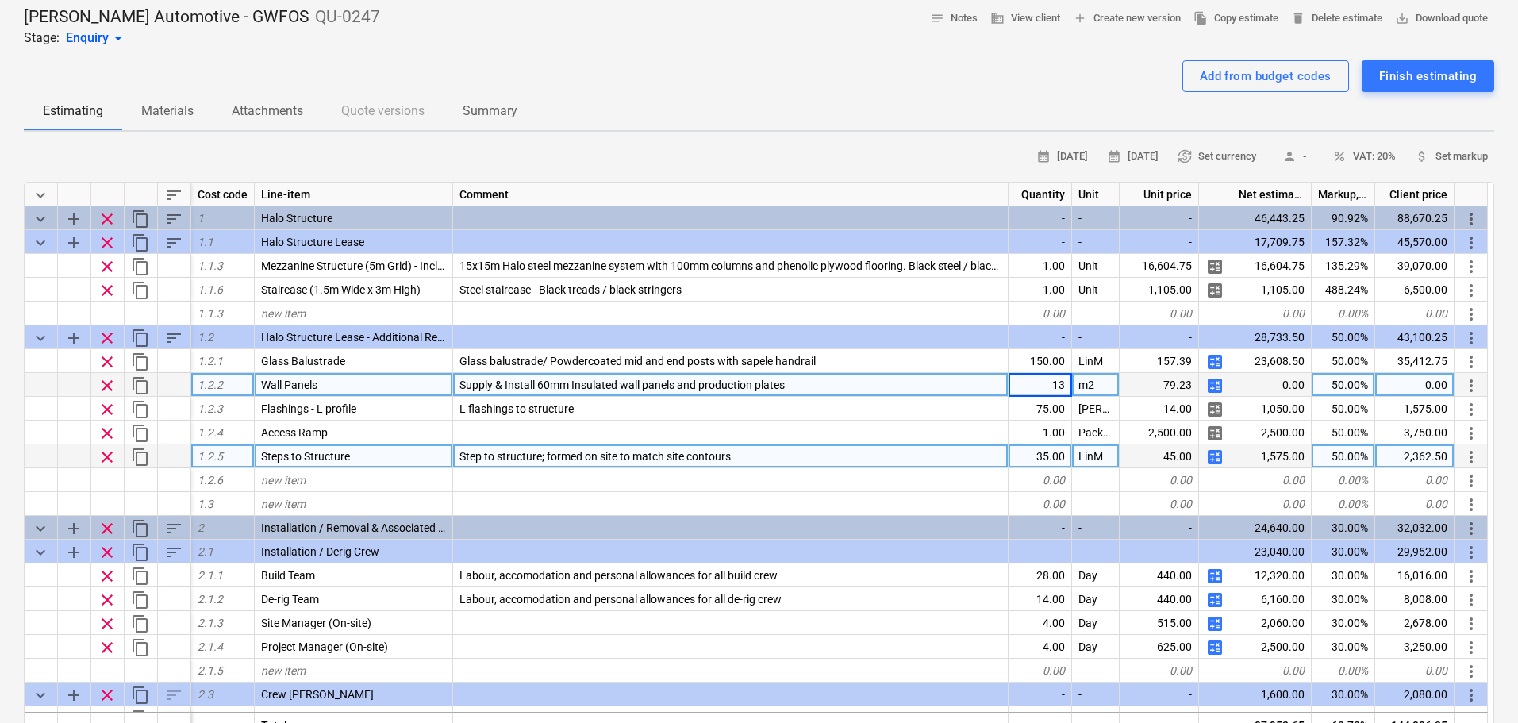
type input "138"
type textarea "x"
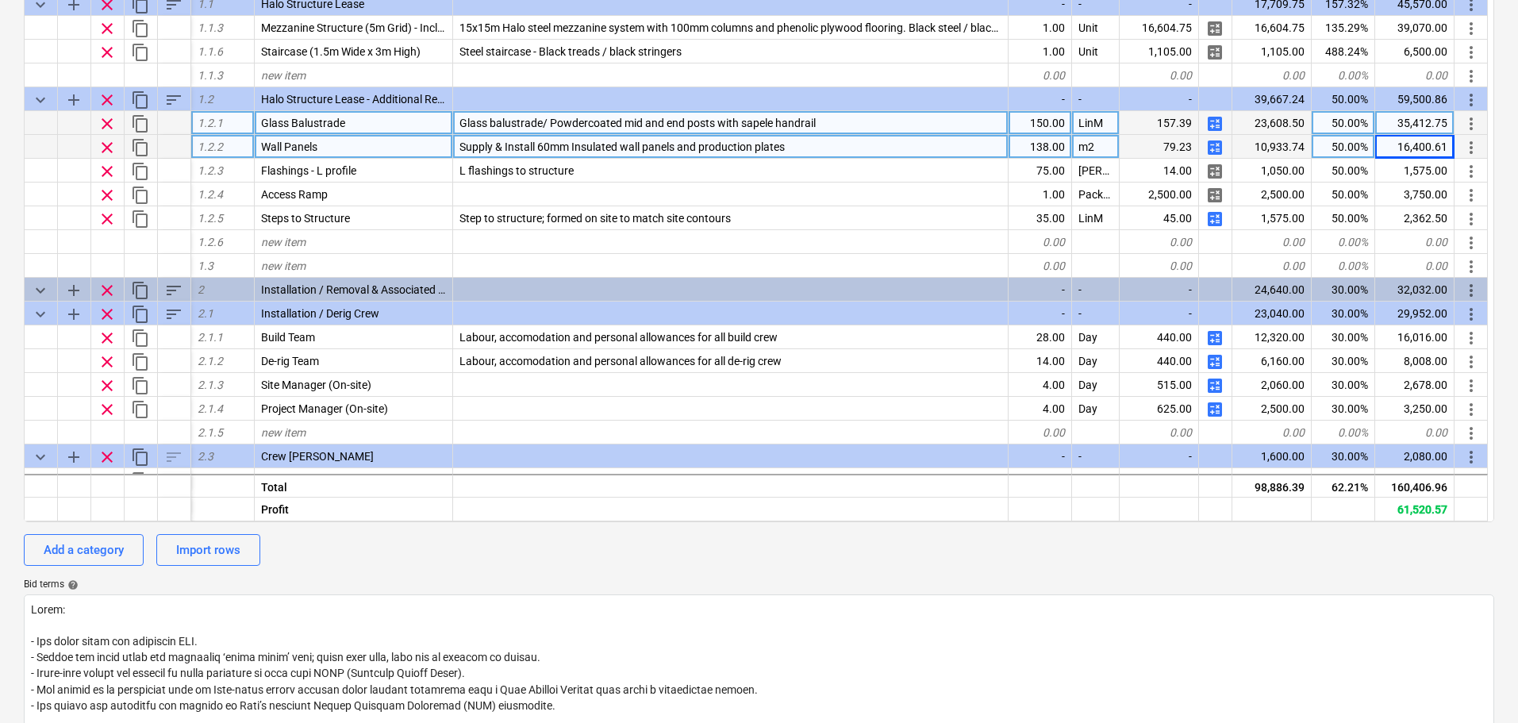
click at [1347, 128] on div "50.00%" at bounding box center [1343, 123] width 63 height 24
type input "40"
type textarea "x"
type input "40"
type textarea "x"
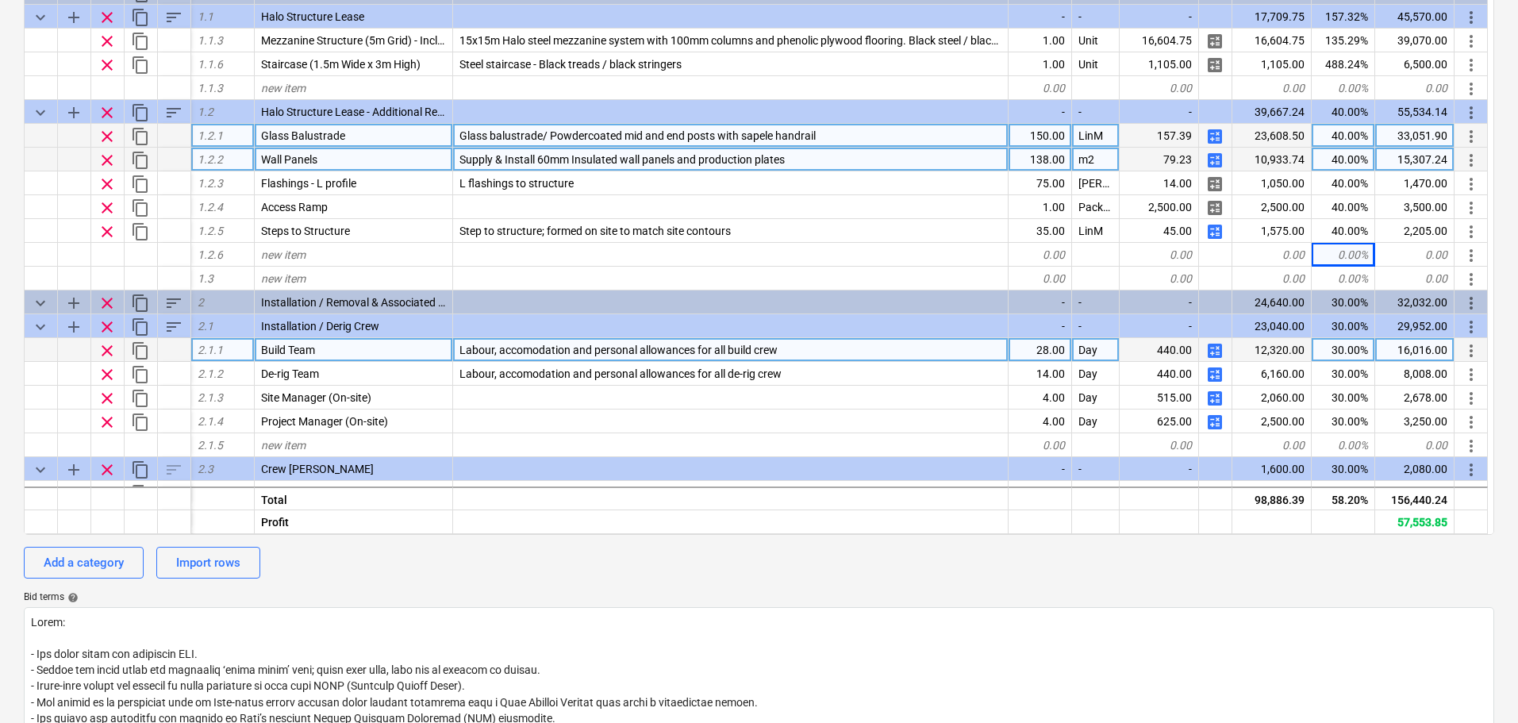
scroll to position [238, 0]
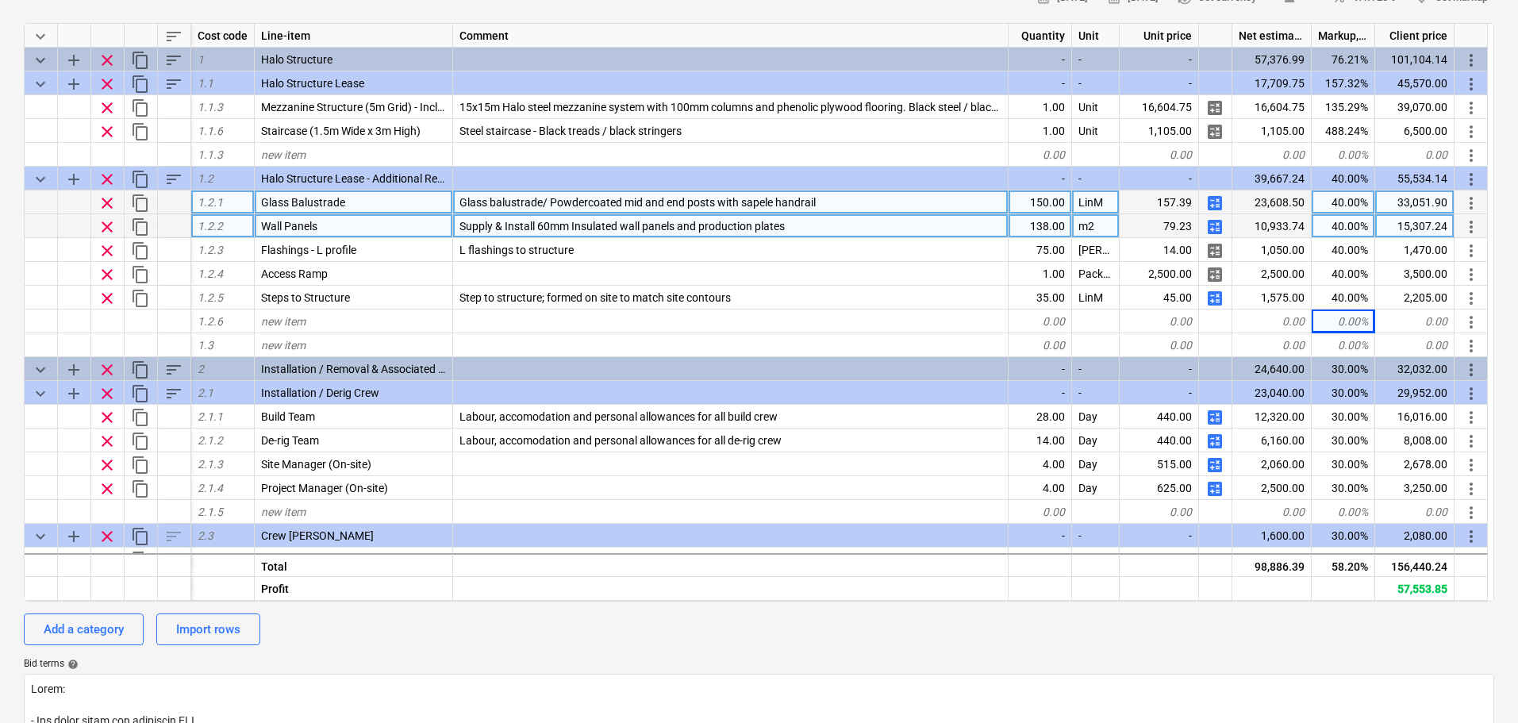
click at [1352, 208] on div "40.00%" at bounding box center [1343, 202] width 63 height 24
type input "30"
type textarea "x"
type input "30"
type textarea "x"
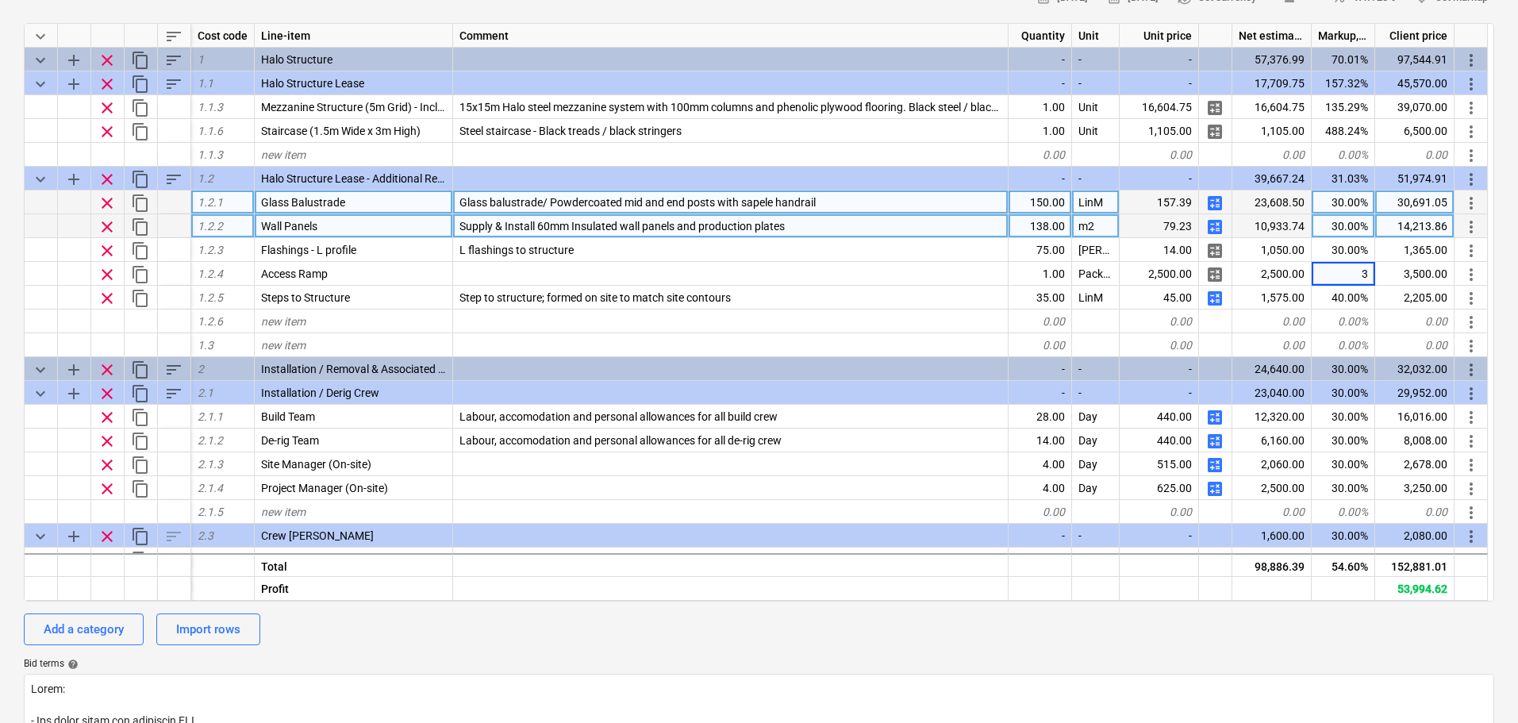
type input "30"
type textarea "x"
type input "30"
type textarea "x"
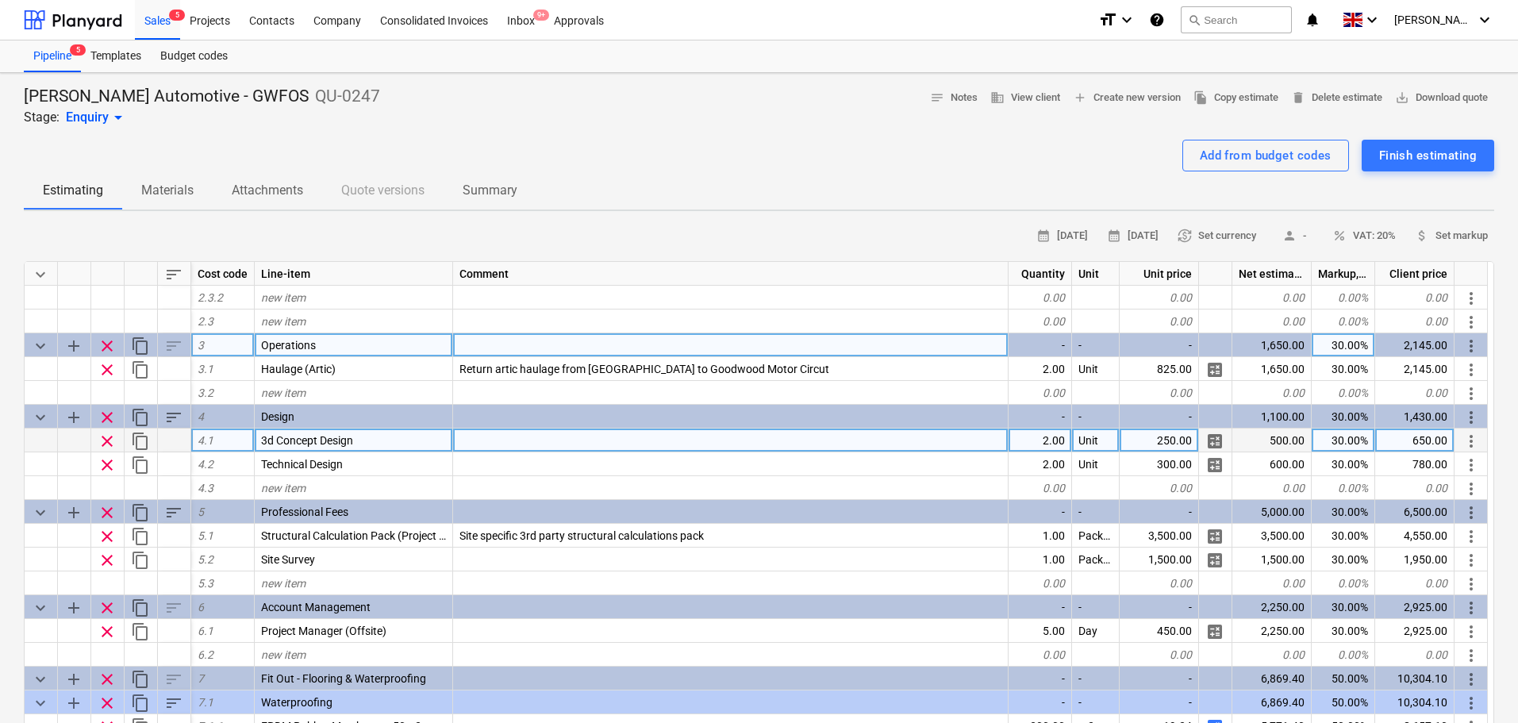
scroll to position [590, 0]
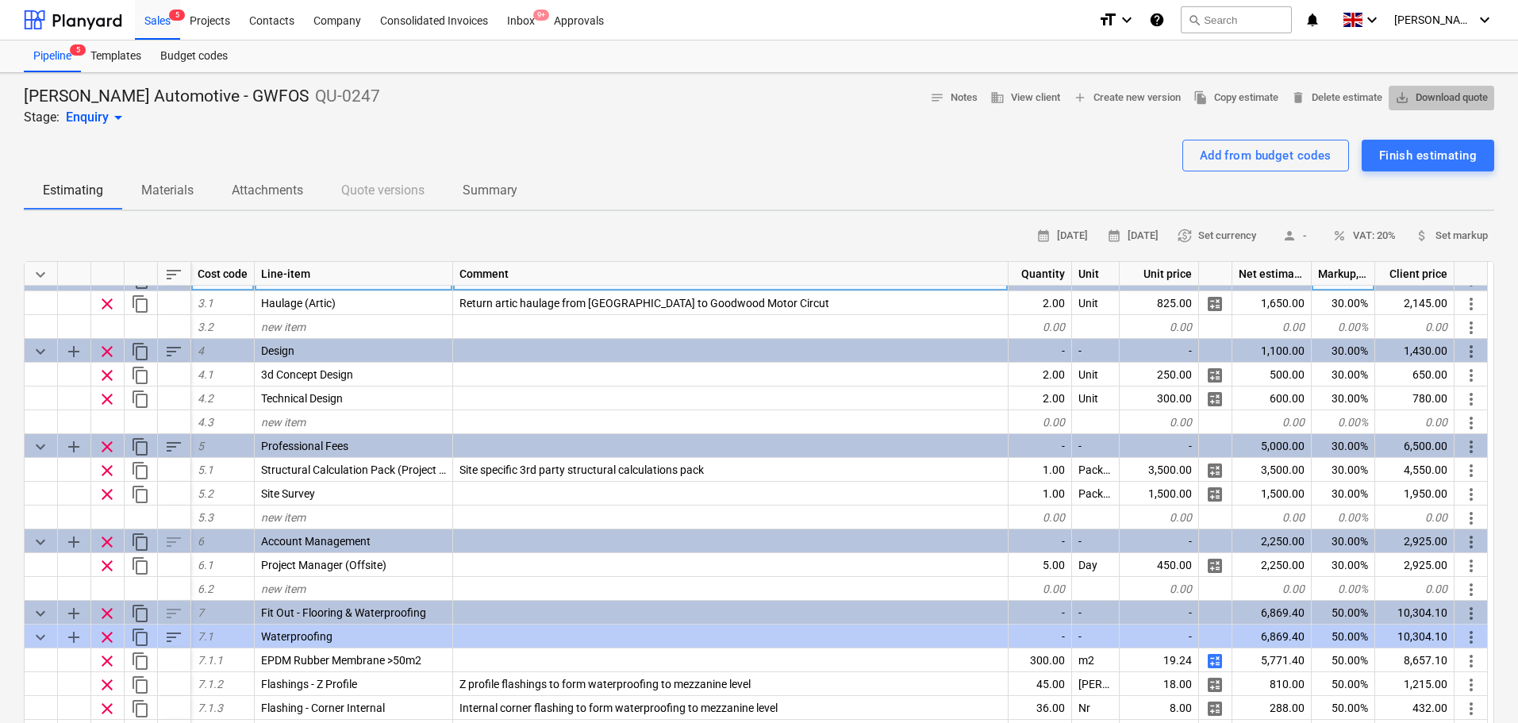
click at [1437, 102] on span "save_alt Download quote" at bounding box center [1441, 98] width 93 height 18
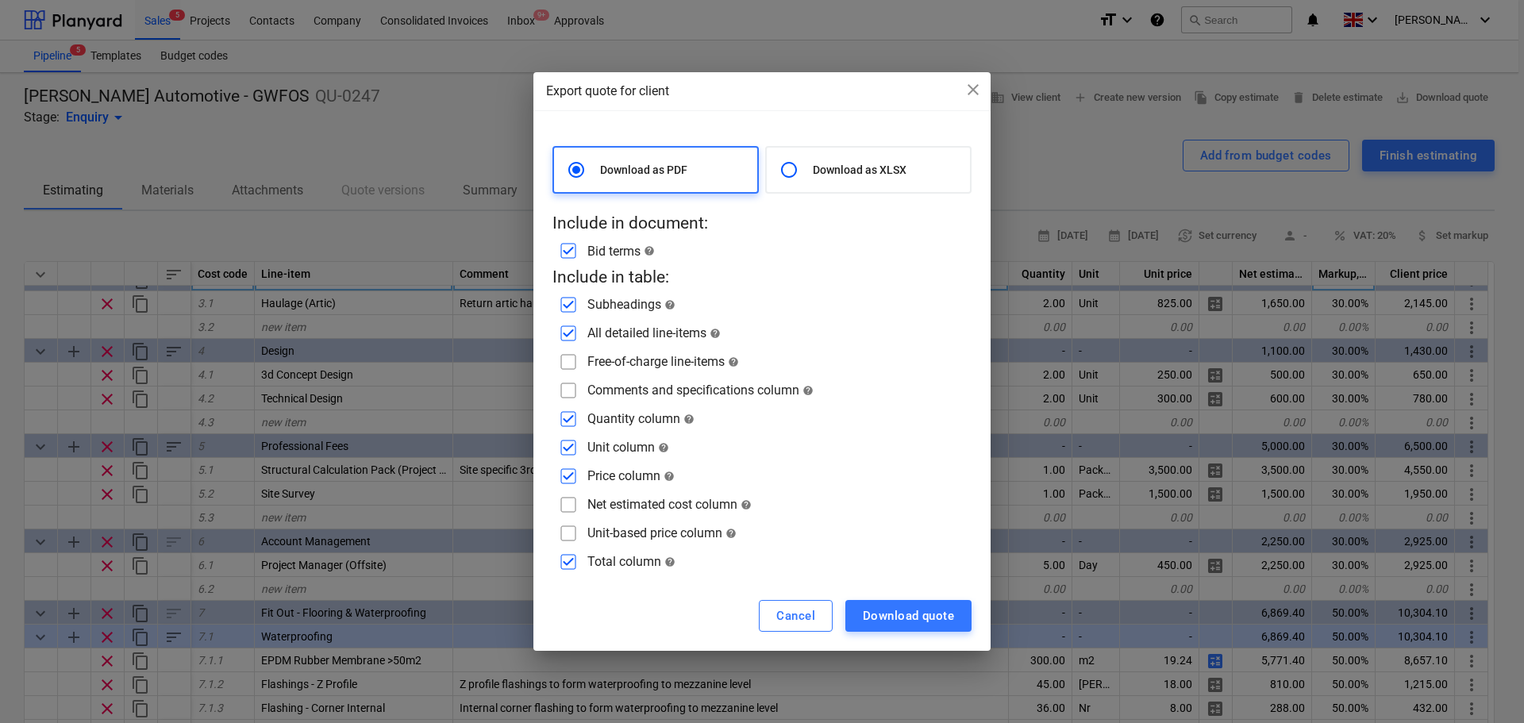
click at [573, 367] on input "checkbox" at bounding box center [567, 361] width 25 height 25
checkbox input "true"
click at [564, 392] on input "checkbox" at bounding box center [567, 390] width 25 height 25
checkbox input "true"
drag, startPoint x: 566, startPoint y: 458, endPoint x: 567, endPoint y: 477, distance: 19.1
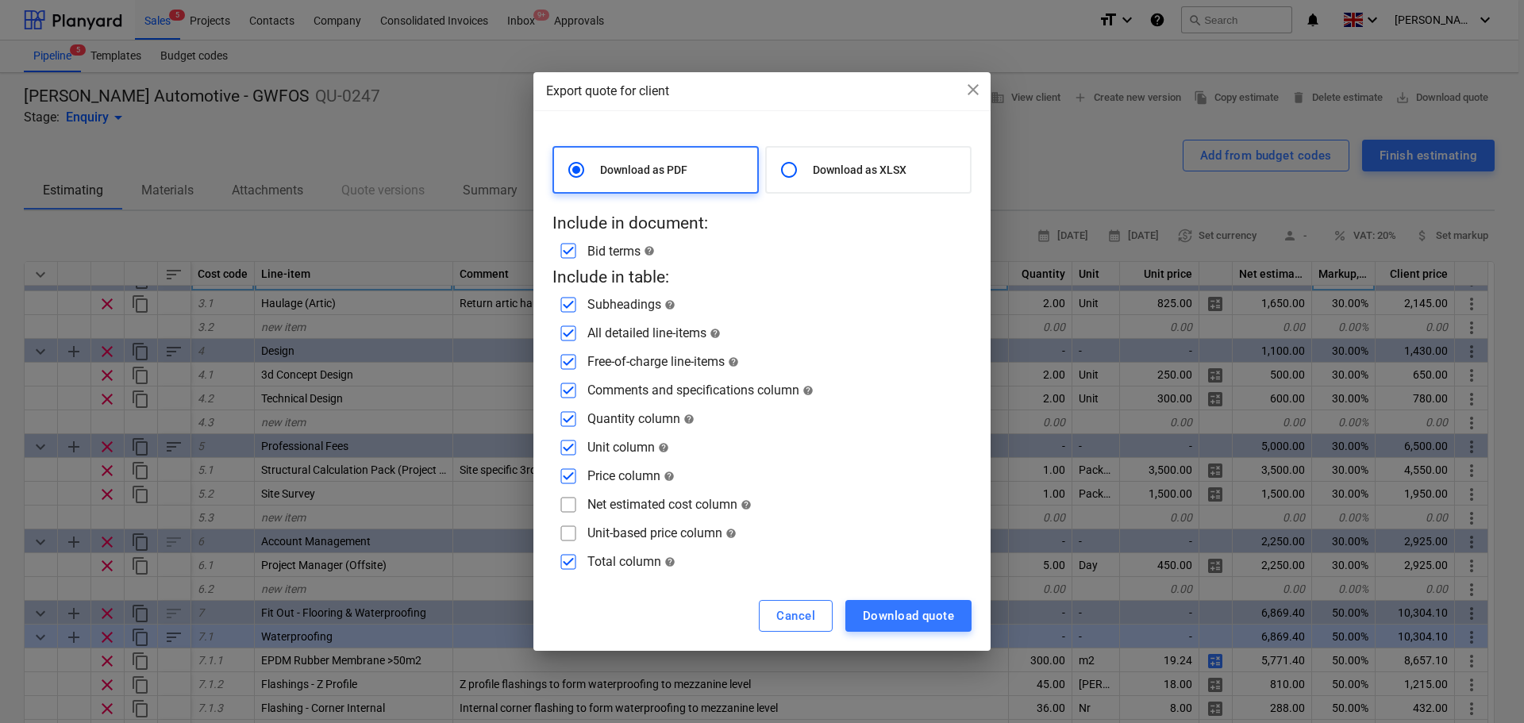
click at [565, 458] on input "checkbox" at bounding box center [567, 447] width 25 height 25
checkbox input "false"
click at [570, 482] on input "checkbox" at bounding box center [567, 475] width 25 height 25
checkbox input "false"
click at [571, 415] on input "checkbox" at bounding box center [567, 418] width 25 height 25
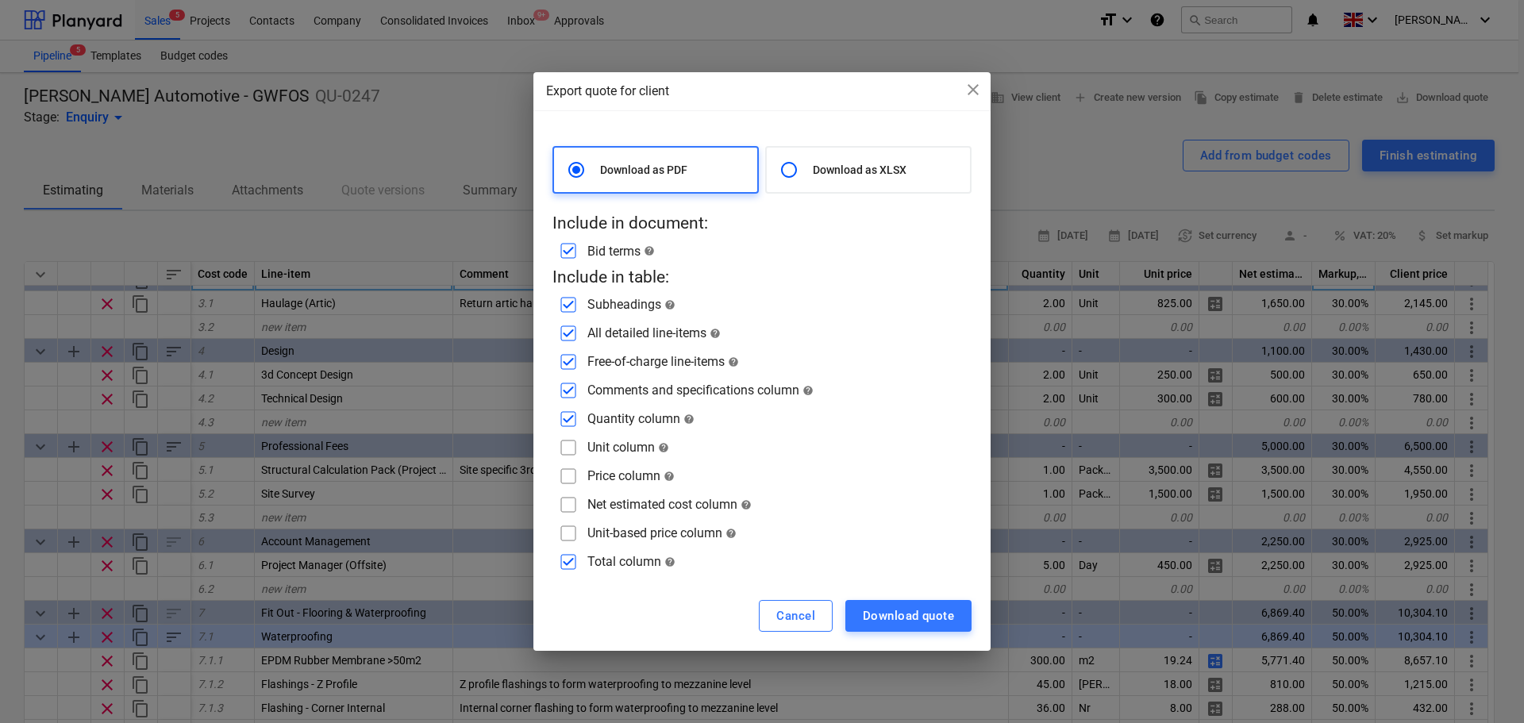
checkbox input "false"
click at [906, 611] on div "Download quote" at bounding box center [908, 615] width 91 height 21
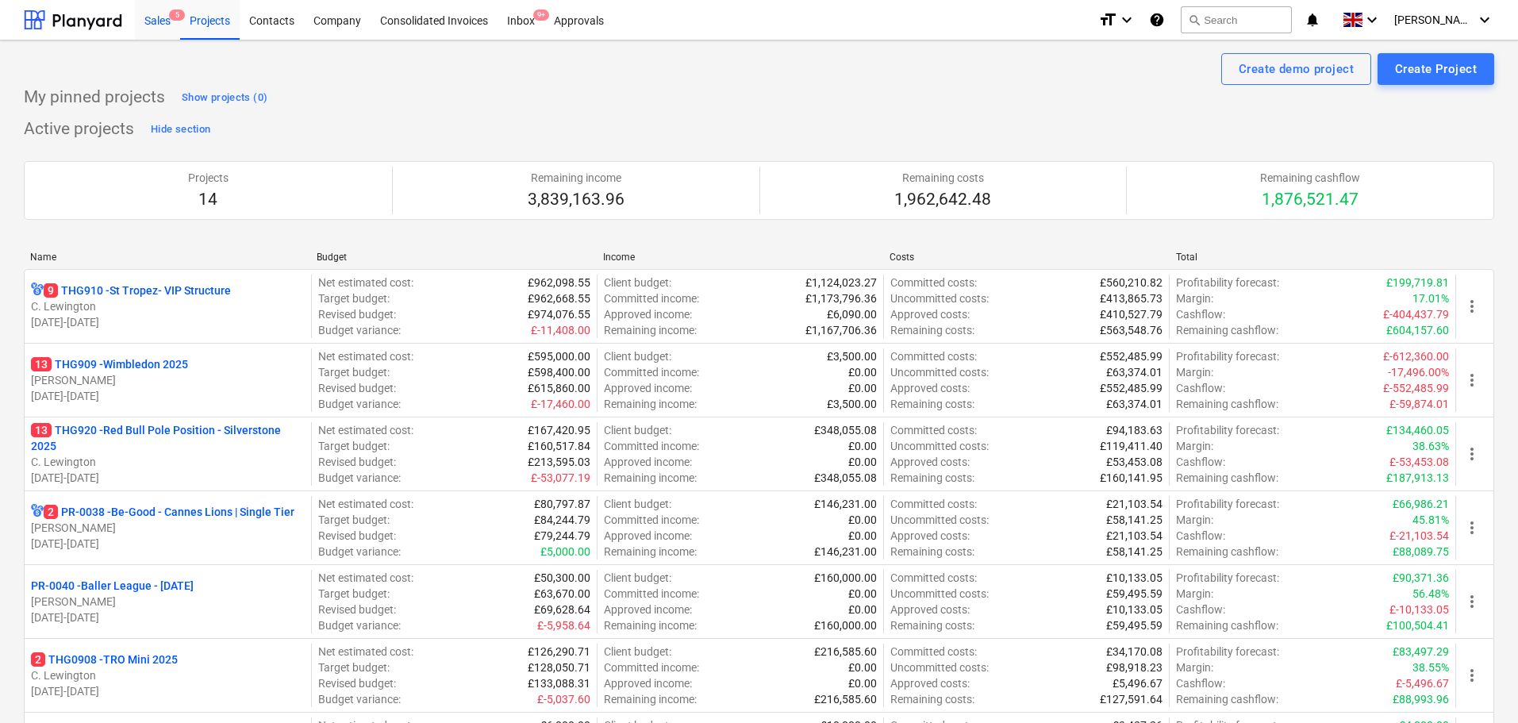
click at [161, 30] on div "Sales 5" at bounding box center [157, 19] width 45 height 40
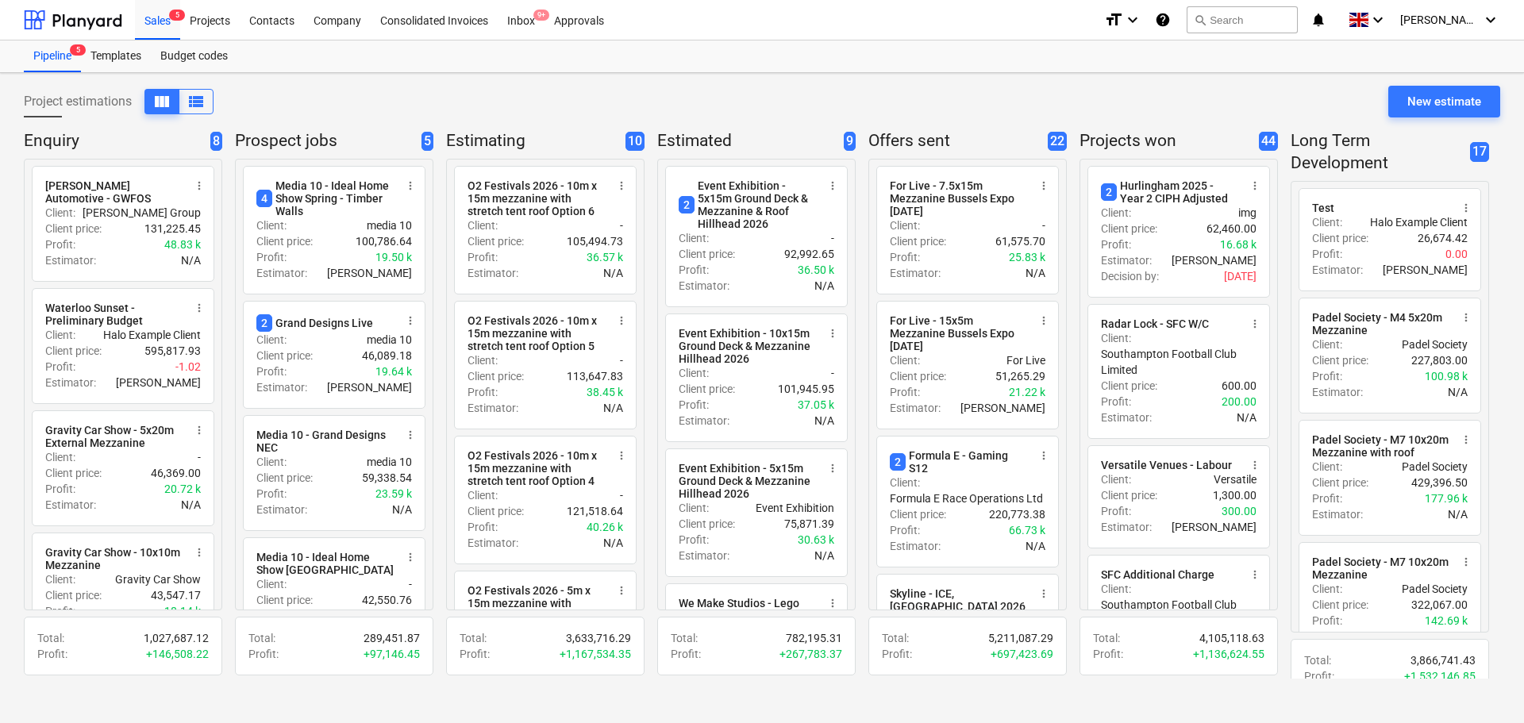
click at [817, 139] on p "Estimated" at bounding box center [747, 141] width 180 height 22
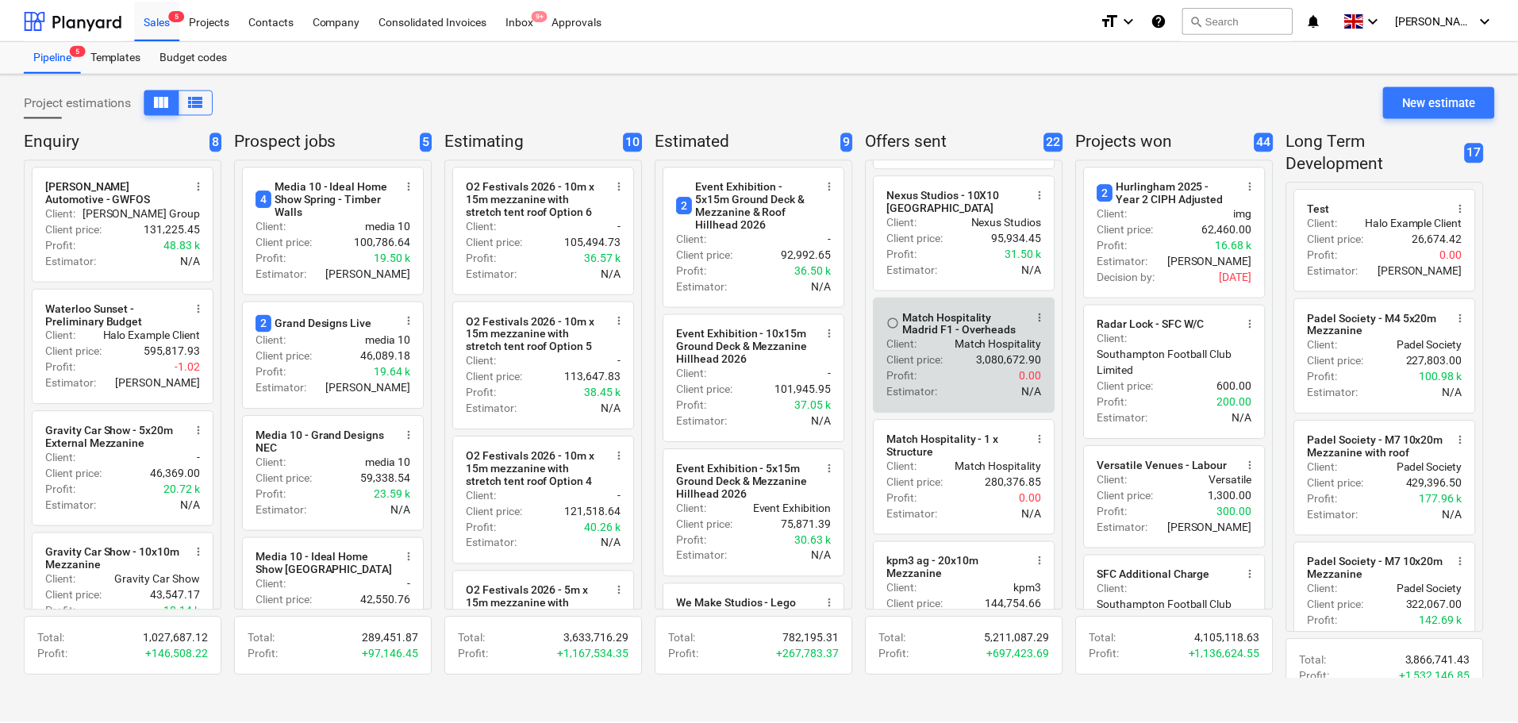
scroll to position [1451, 0]
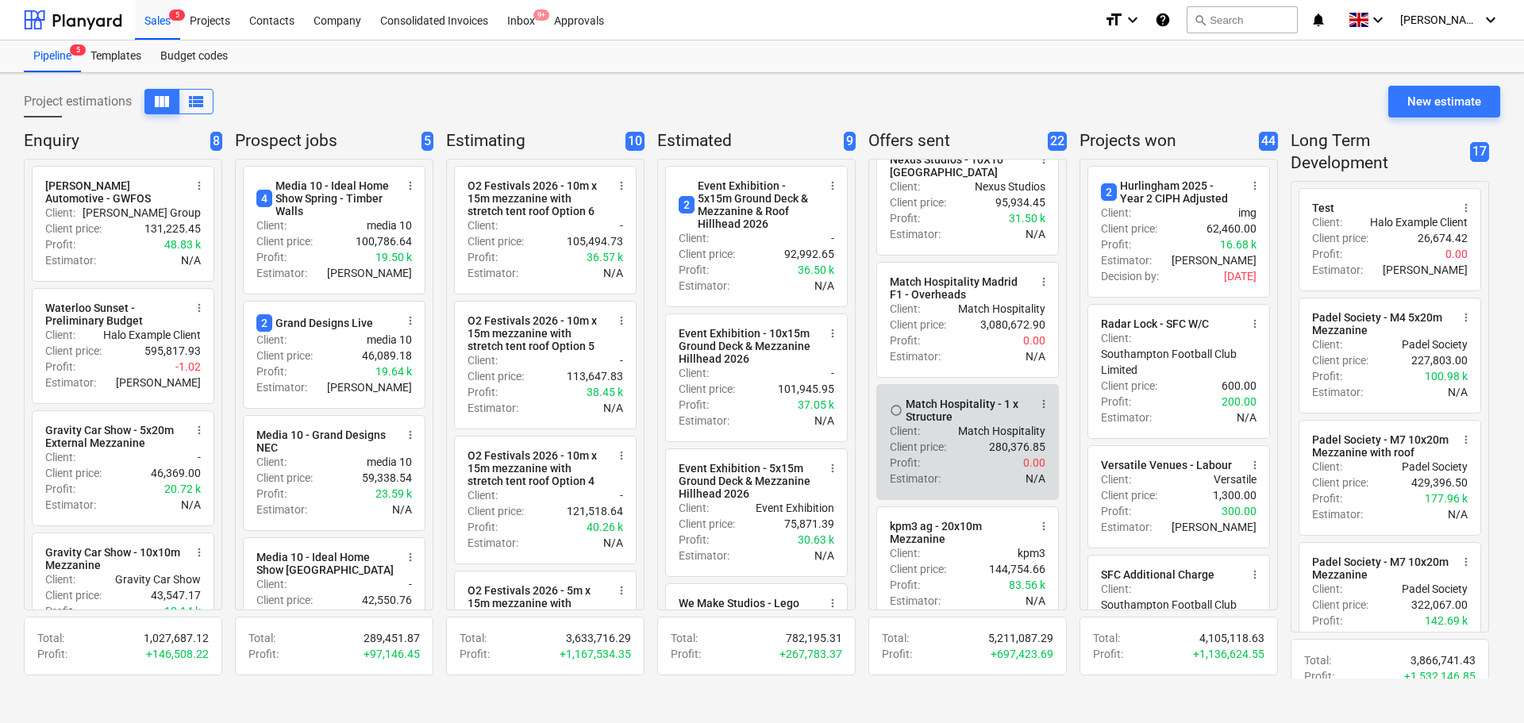
click at [977, 423] on div "Match Hospitality - 1 x Structure" at bounding box center [966, 410] width 122 height 25
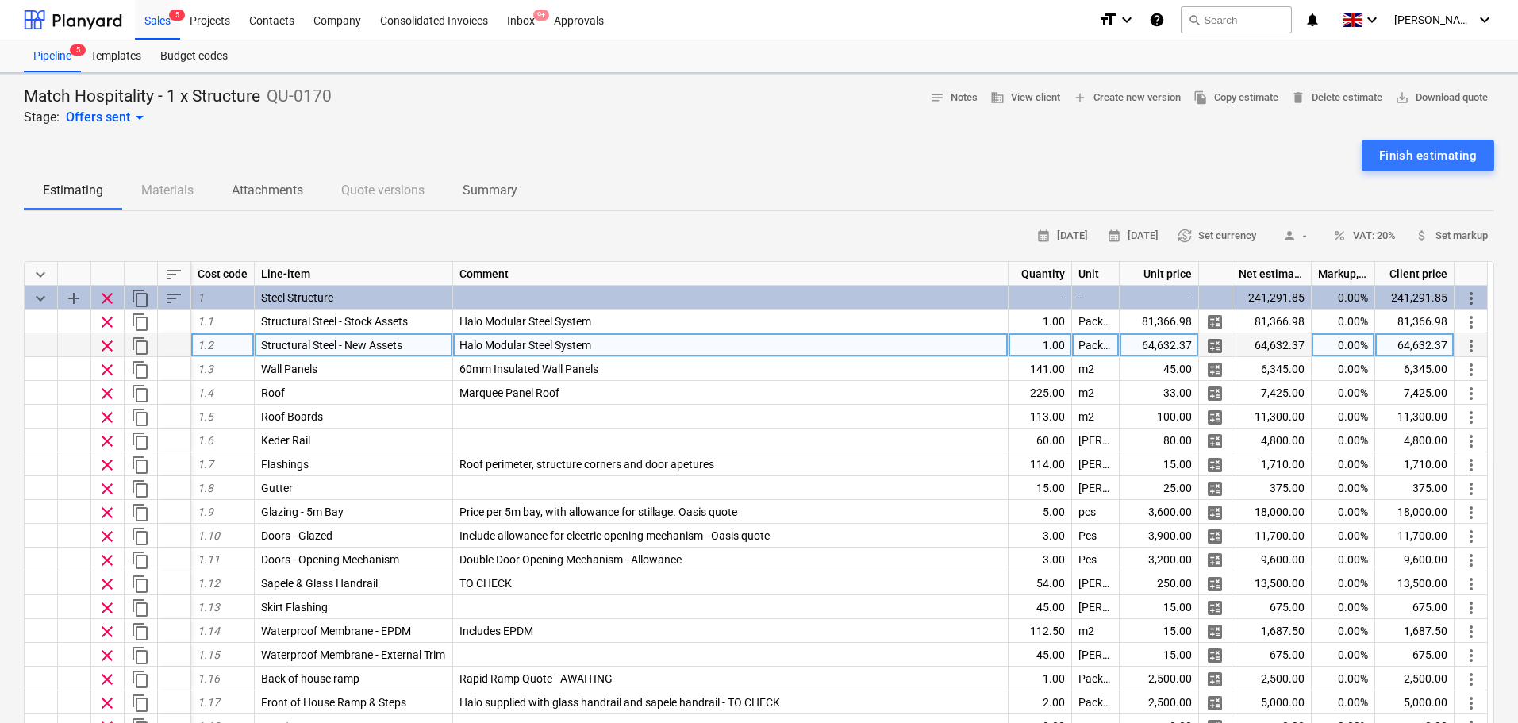
type textarea "x"
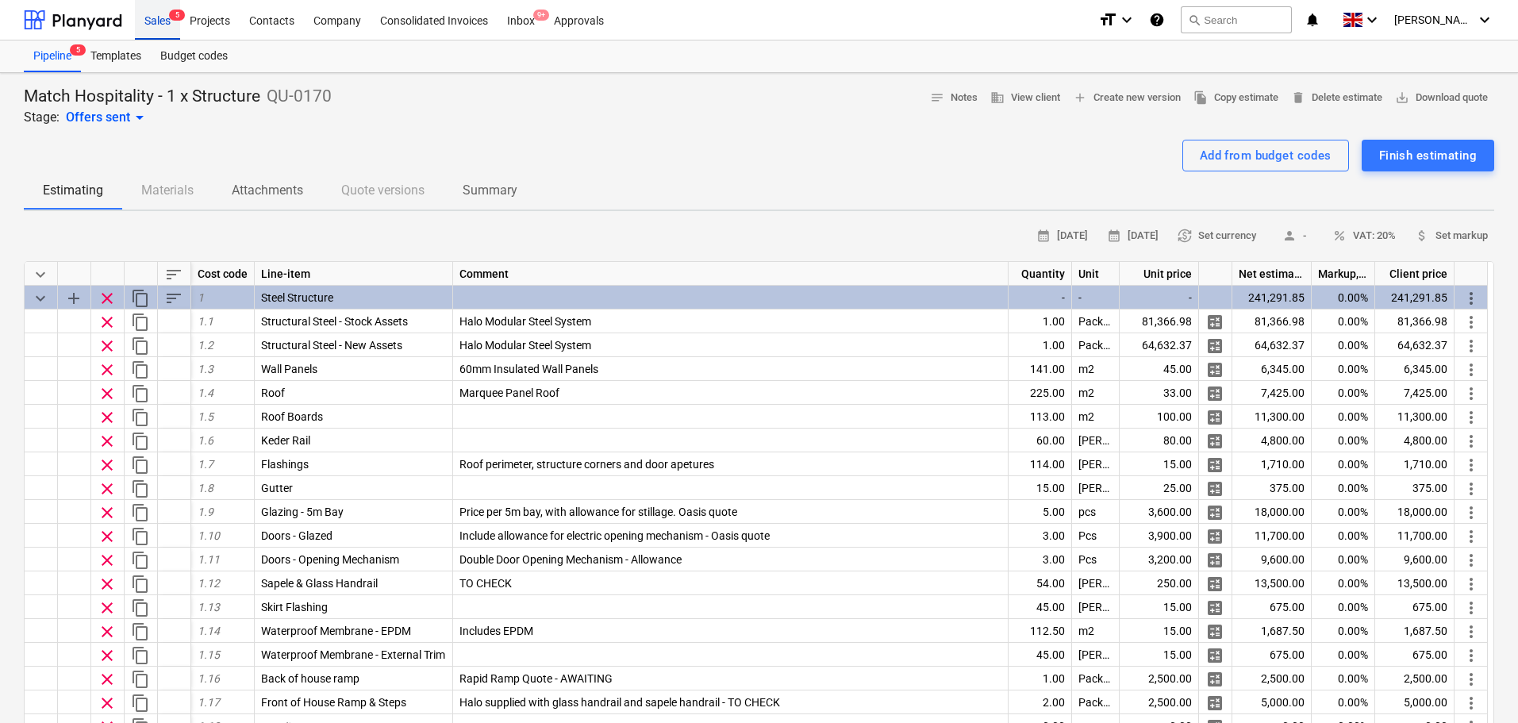
click at [167, 13] on div "Sales 5" at bounding box center [157, 19] width 45 height 40
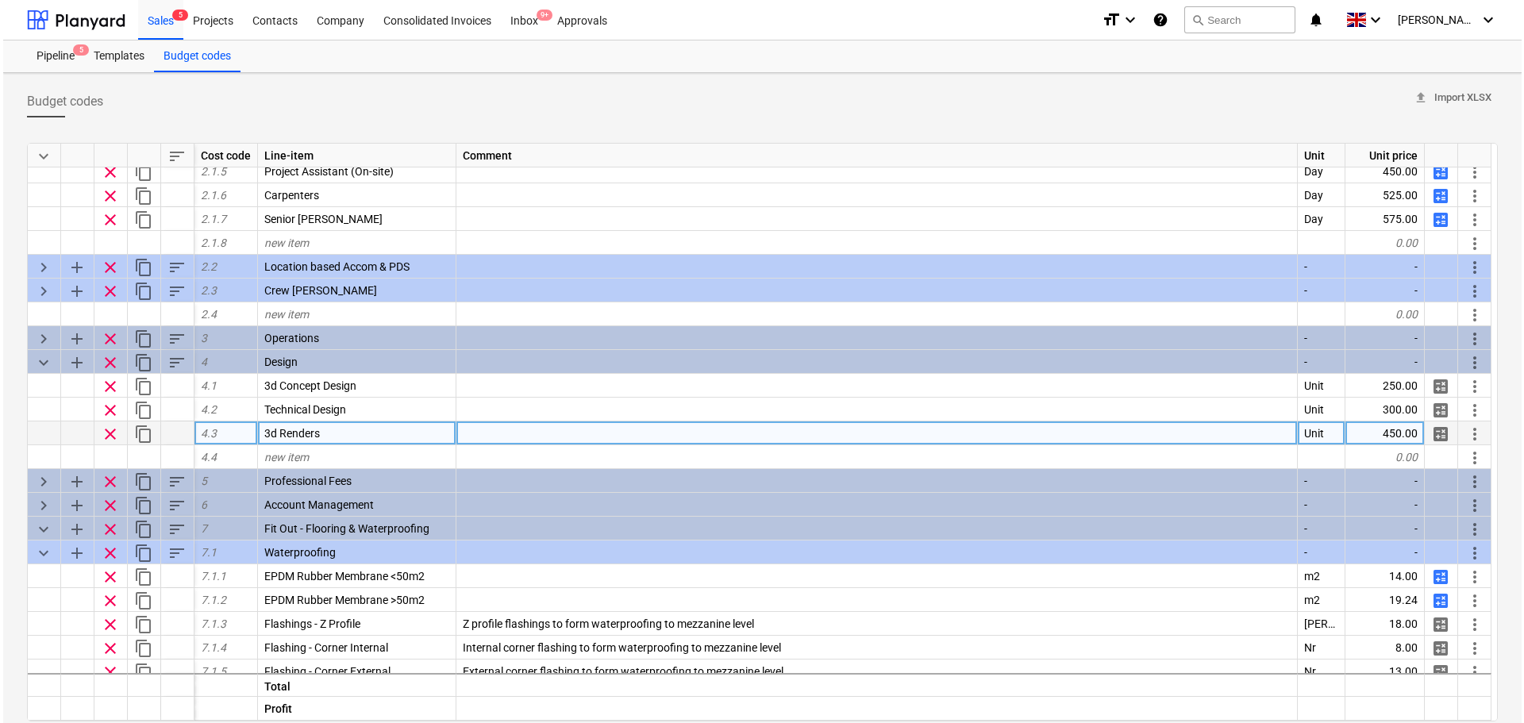
scroll to position [794, 0]
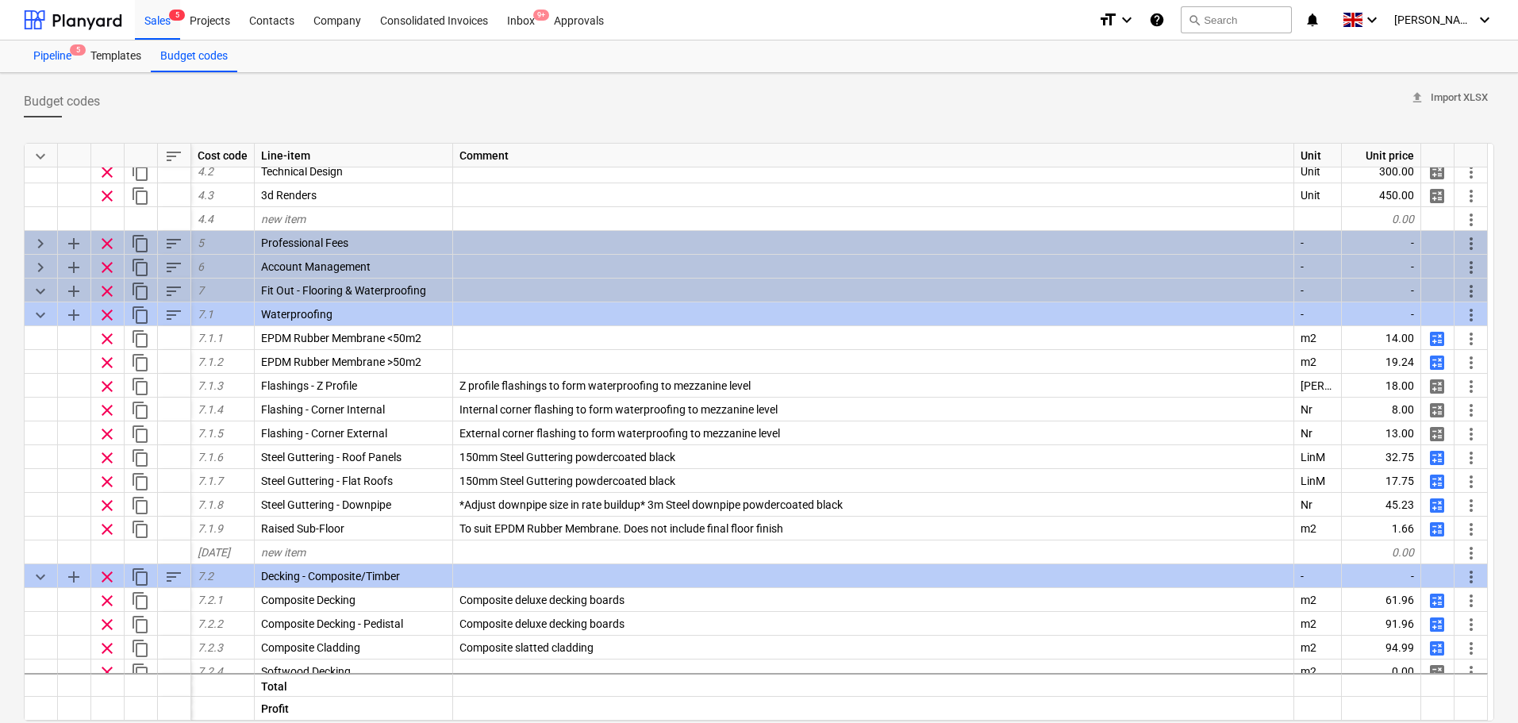
click at [76, 64] on div "Pipeline 5" at bounding box center [52, 56] width 57 height 32
